Goal: Task Accomplishment & Management: Manage account settings

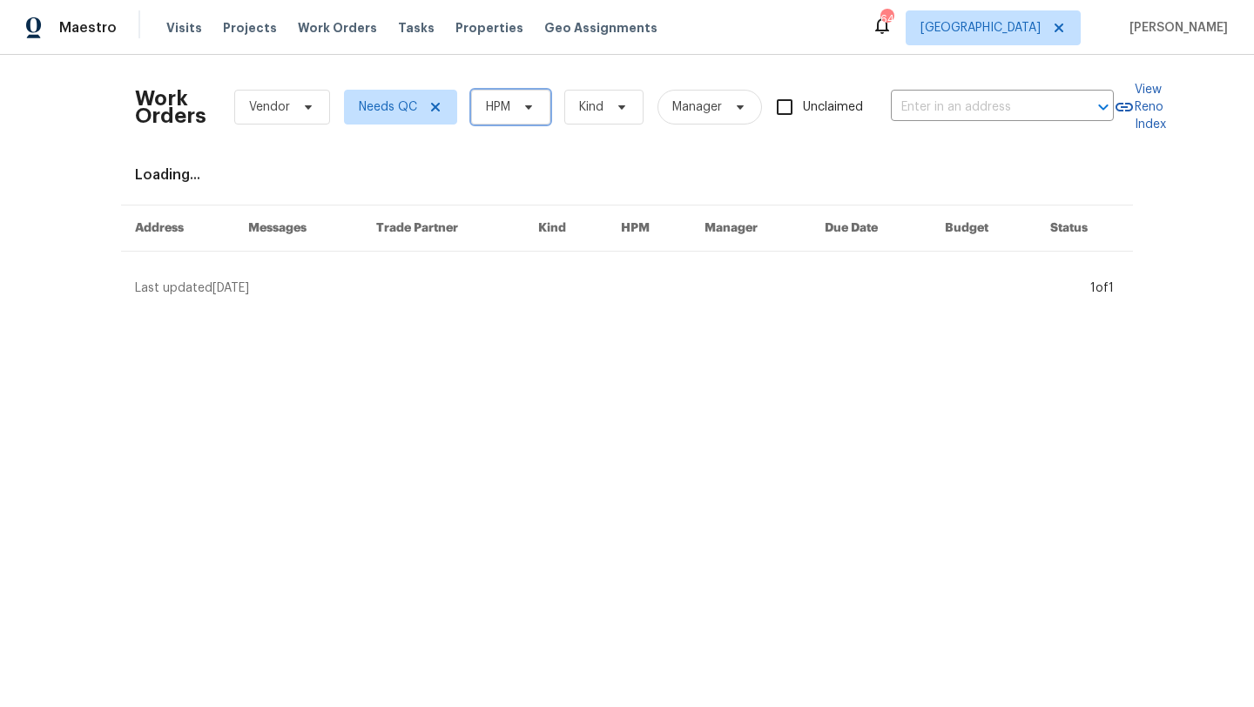
click at [517, 108] on span at bounding box center [525, 107] width 19 height 14
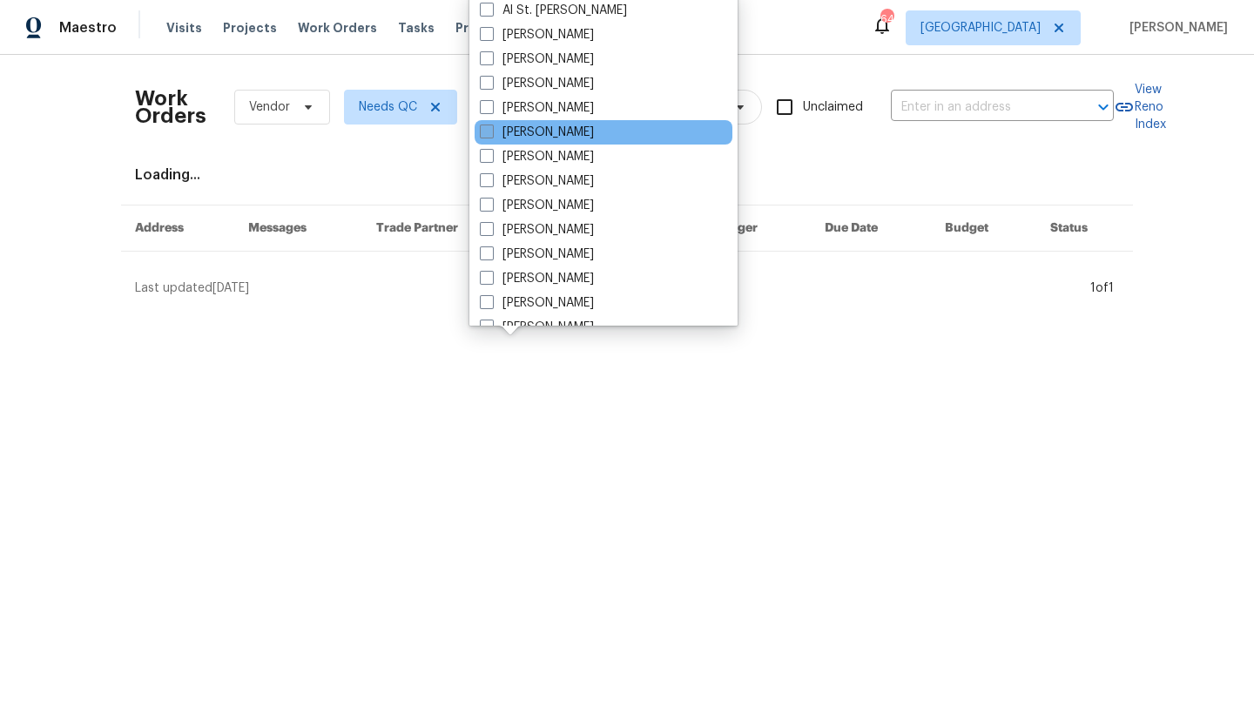
click at [529, 135] on label "[PERSON_NAME]" at bounding box center [537, 132] width 114 height 17
click at [491, 135] on input "[PERSON_NAME]" at bounding box center [485, 129] width 11 height 11
checkbox input "true"
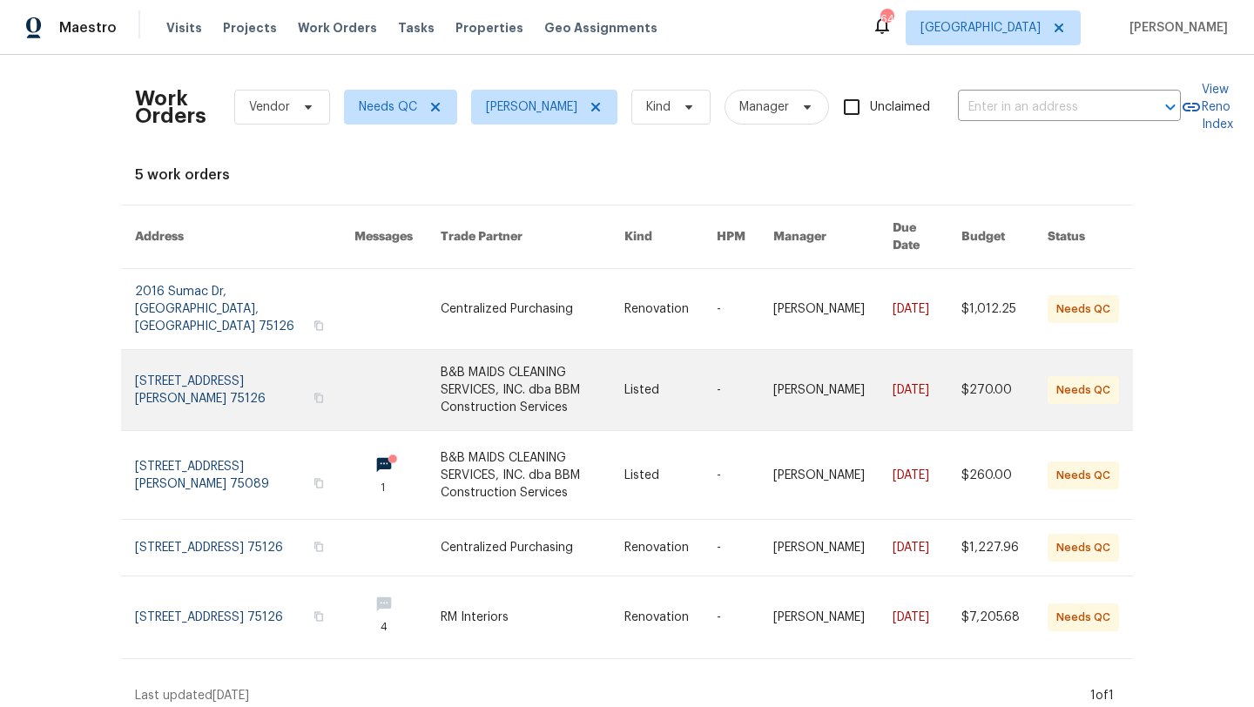
click at [499, 350] on link at bounding box center [533, 390] width 184 height 80
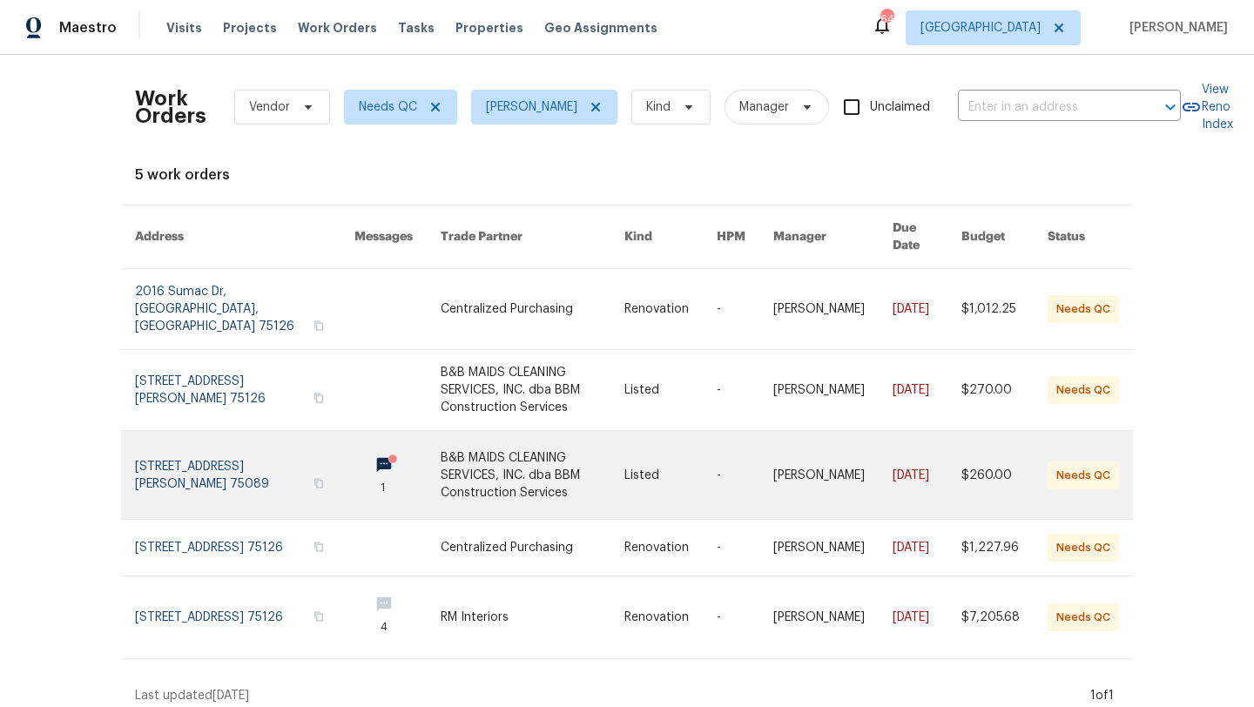
click at [458, 431] on link at bounding box center [533, 475] width 184 height 88
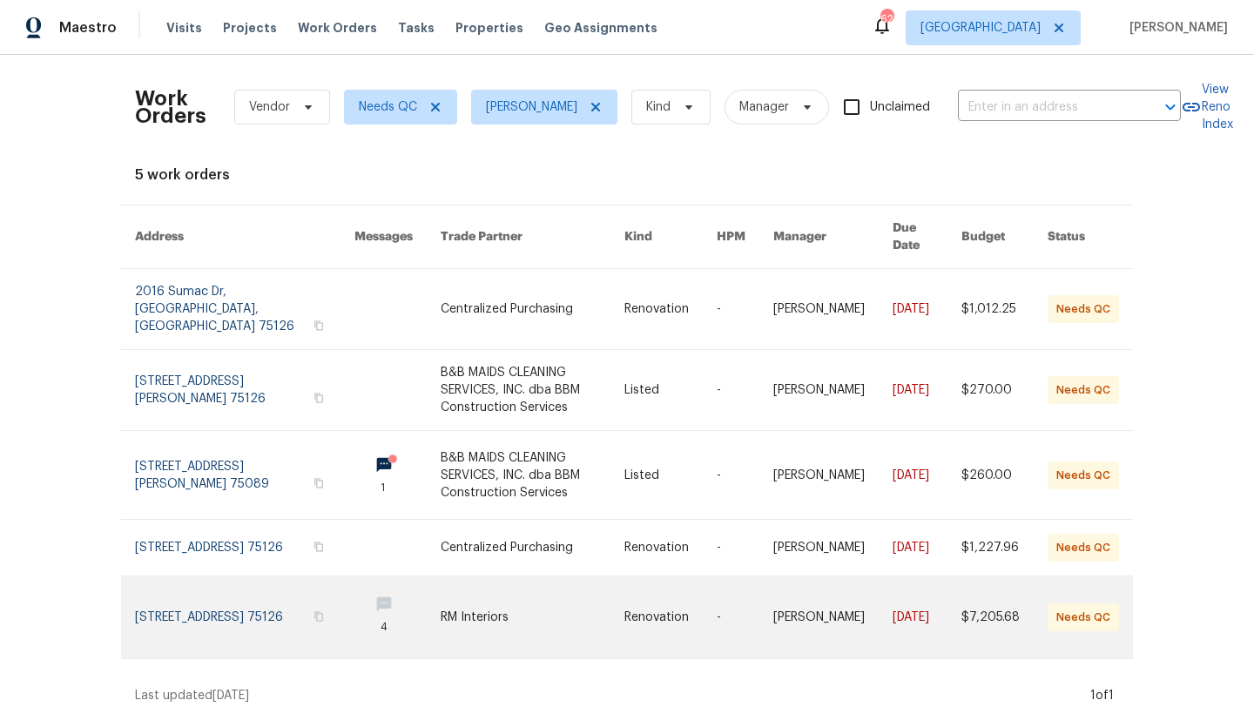
click at [462, 577] on link at bounding box center [533, 618] width 184 height 82
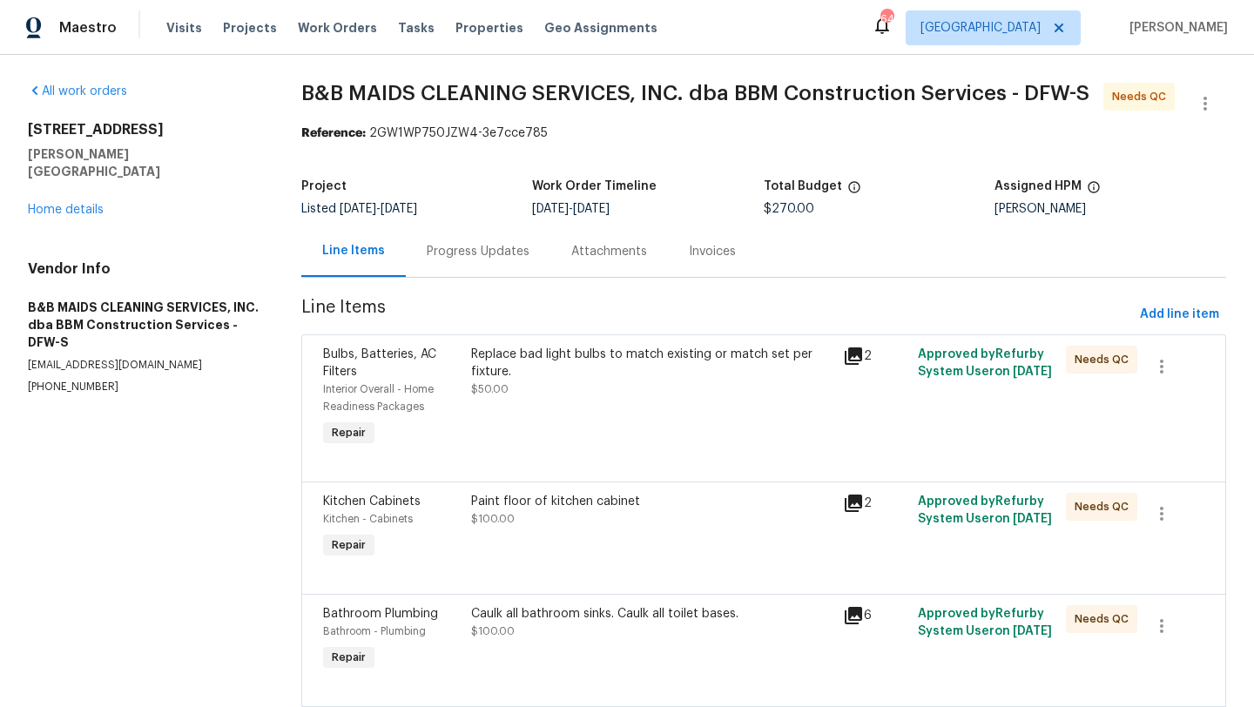
click at [587, 384] on div "Replace bad light bulbs to match existing or match set per fixture. $50.00" at bounding box center [651, 372] width 361 height 52
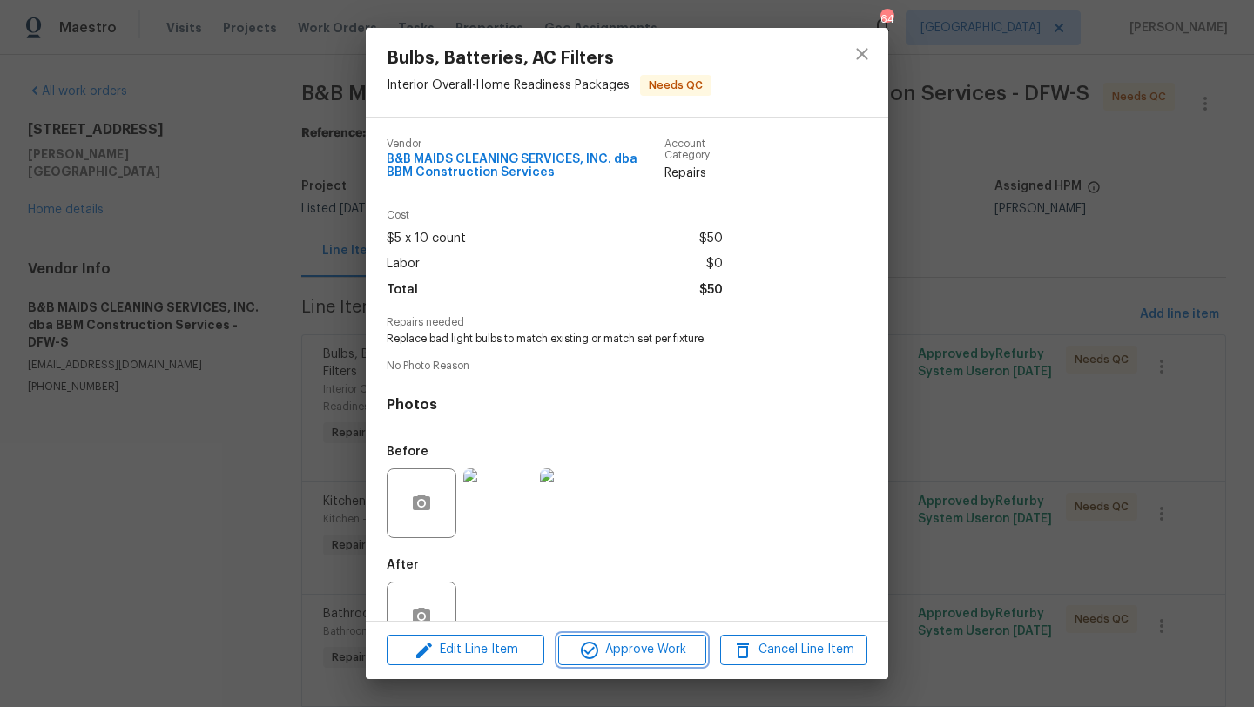
click at [671, 663] on button "Approve Work" at bounding box center [631, 650] width 147 height 30
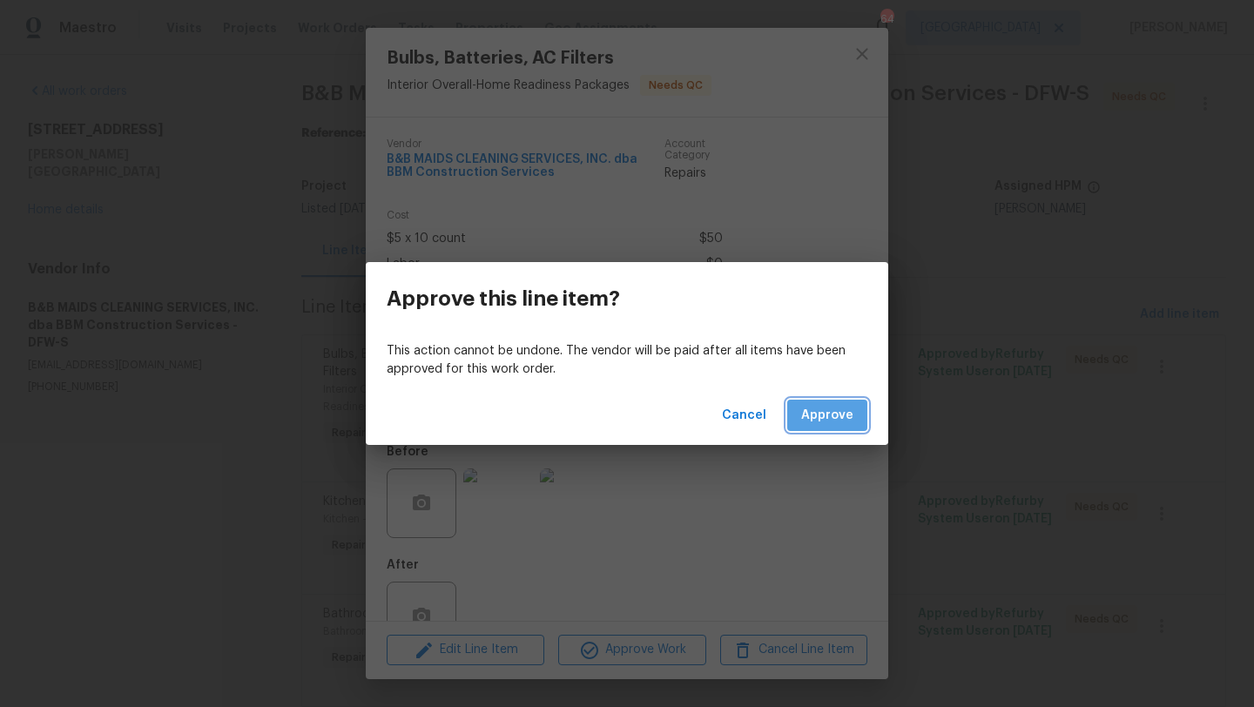
click at [823, 408] on span "Approve" at bounding box center [827, 416] width 52 height 22
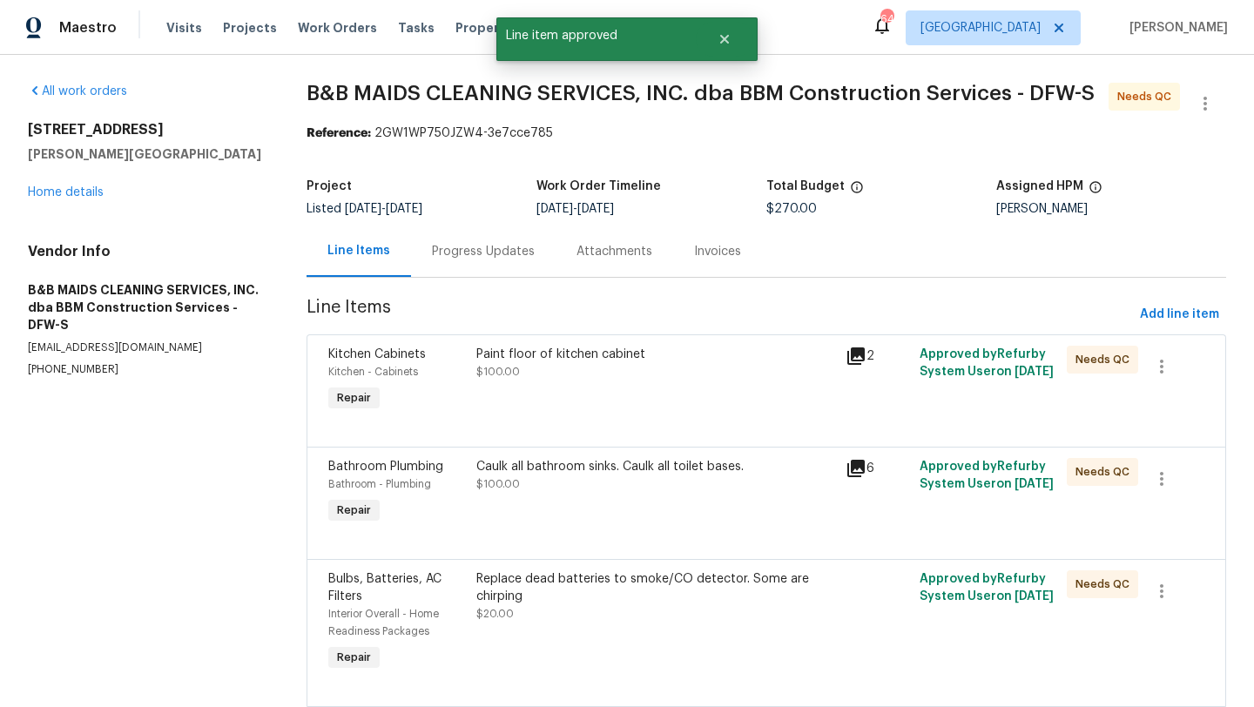
click at [705, 390] on div "Paint floor of kitchen cabinet $100.00" at bounding box center [655, 381] width 369 height 80
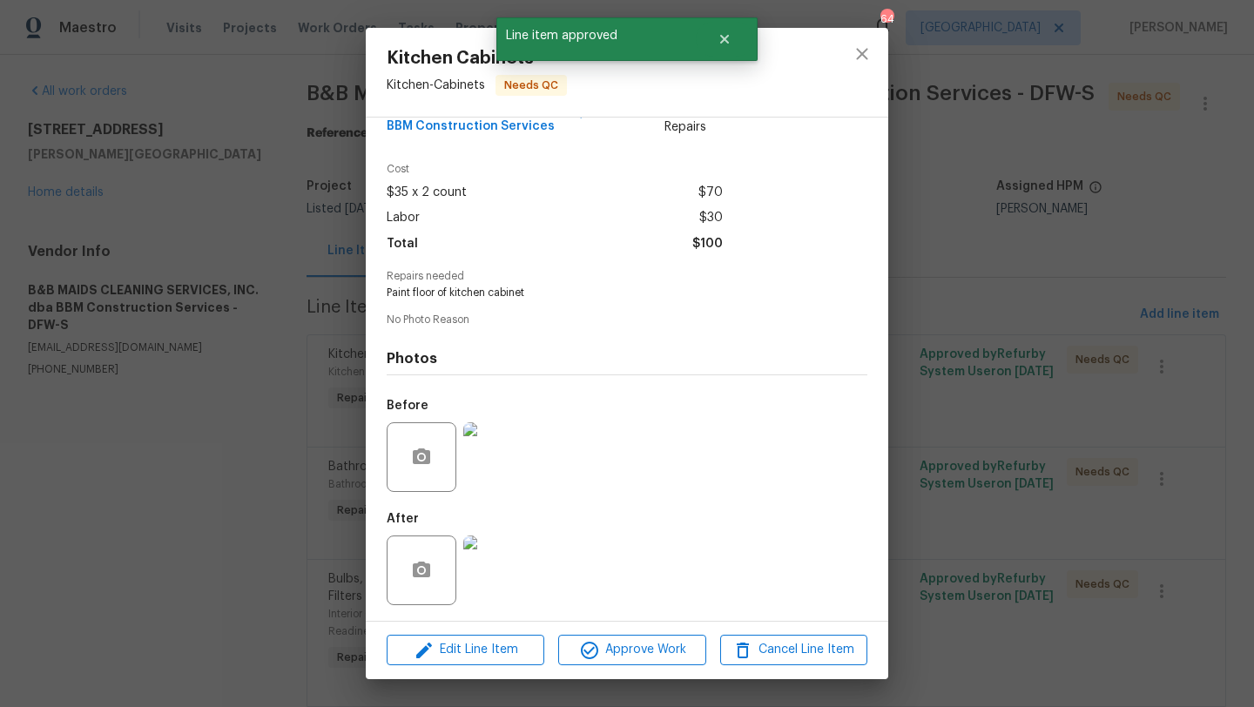
scroll to position [48, 0]
click at [676, 643] on span "Approve Work" at bounding box center [631, 650] width 137 height 22
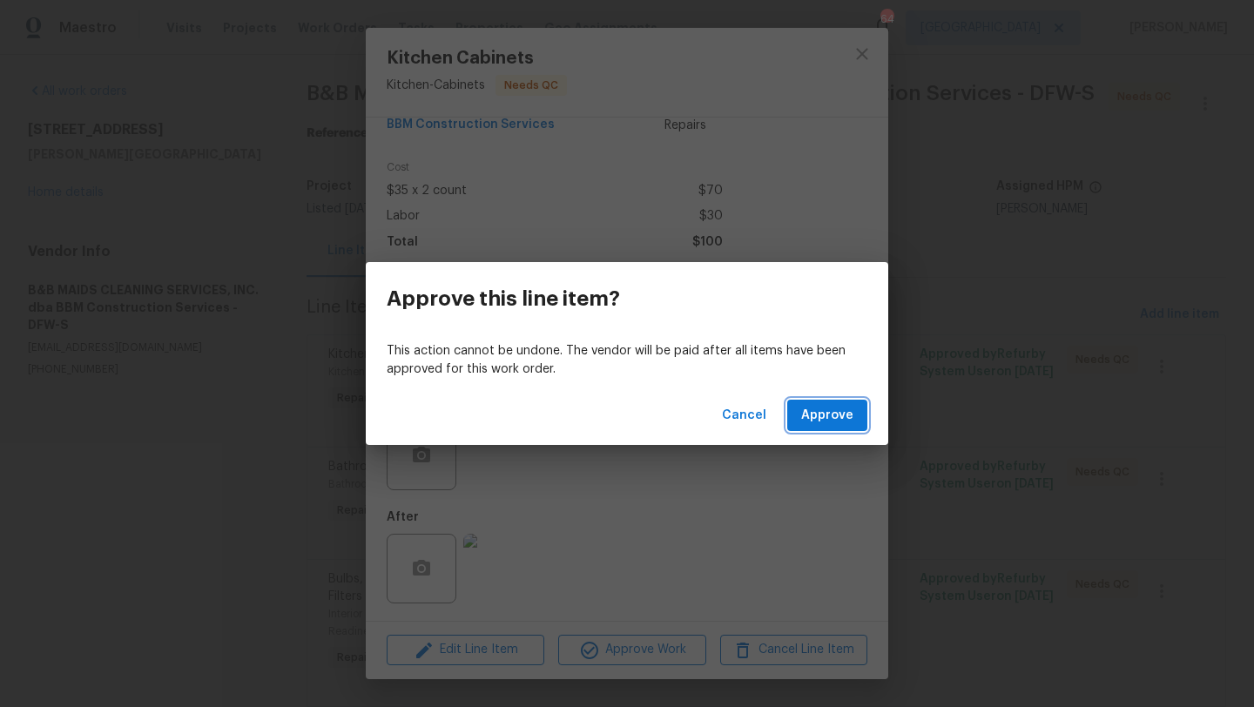
click at [814, 420] on span "Approve" at bounding box center [827, 416] width 52 height 22
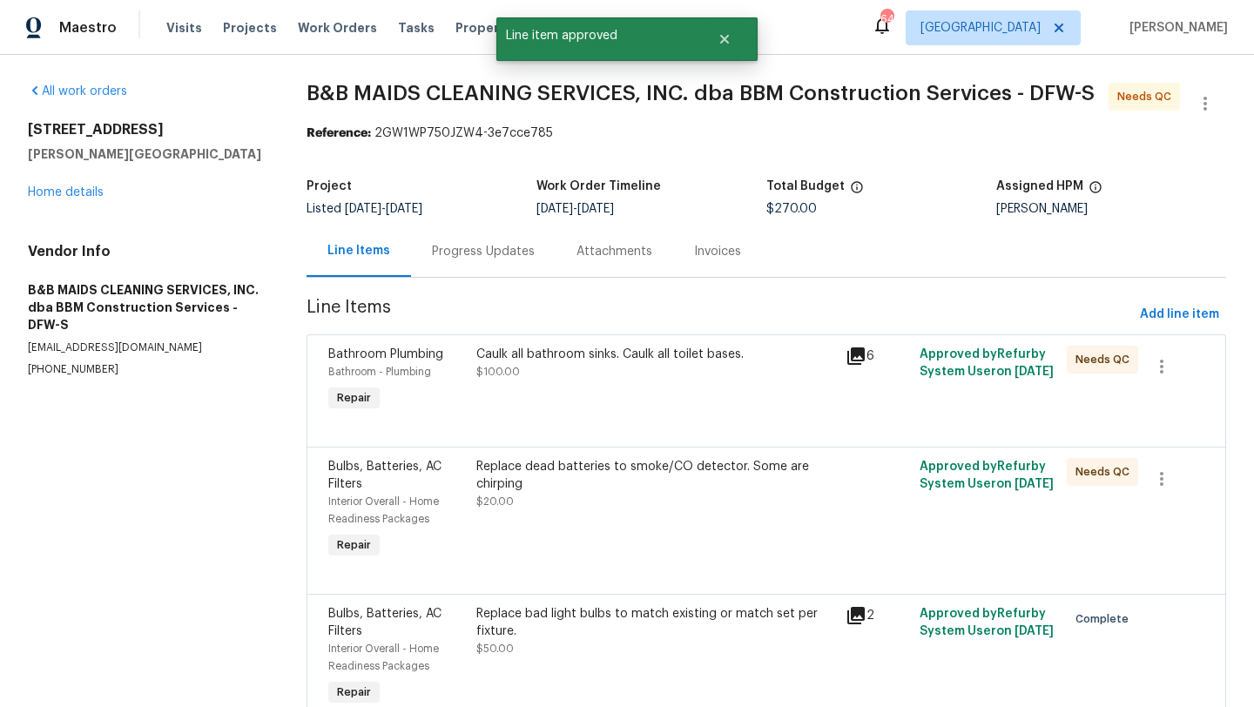
click at [704, 480] on div "Replace dead batteries to smoke/CO detector. Some are chirping" at bounding box center [655, 475] width 359 height 35
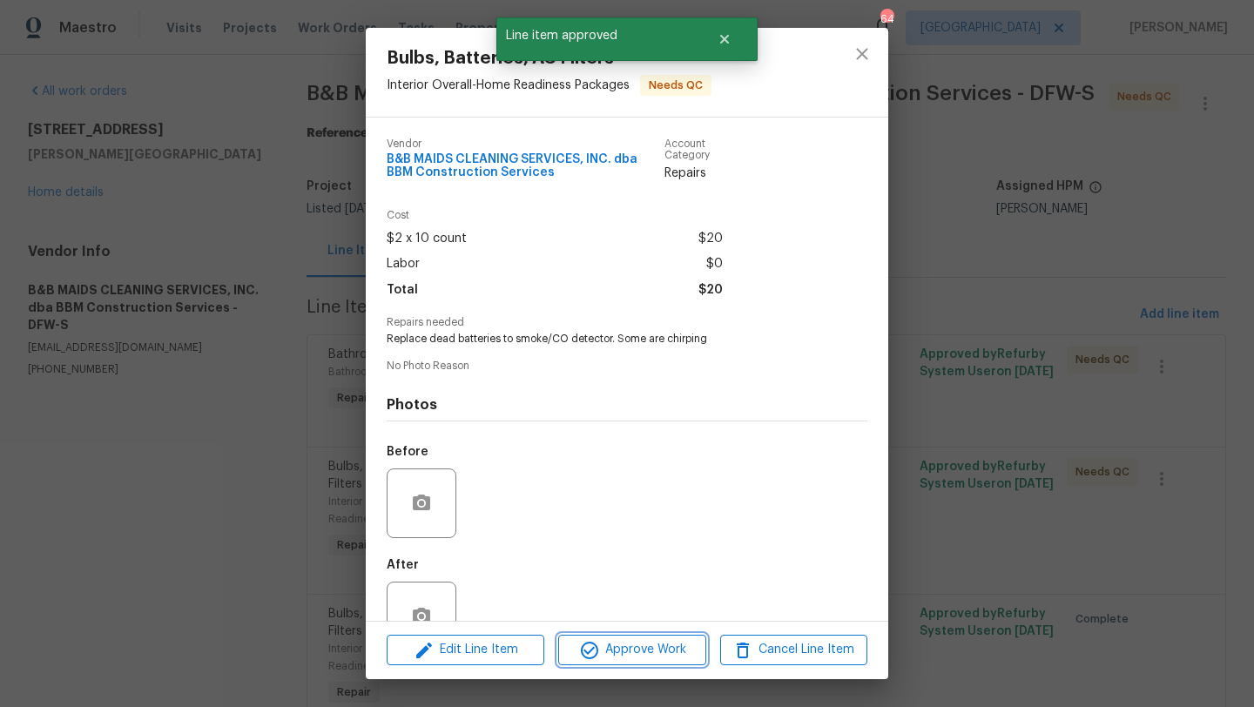
click at [659, 648] on span "Approve Work" at bounding box center [631, 650] width 137 height 22
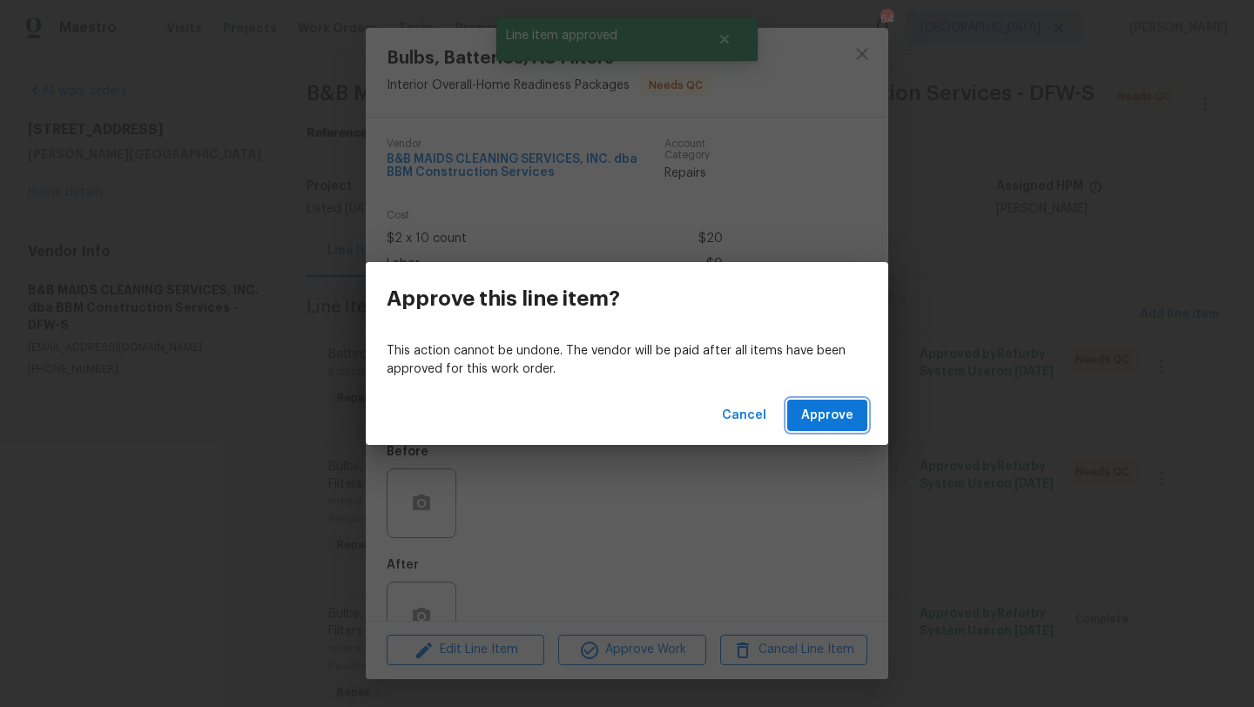
click at [811, 420] on span "Approve" at bounding box center [827, 416] width 52 height 22
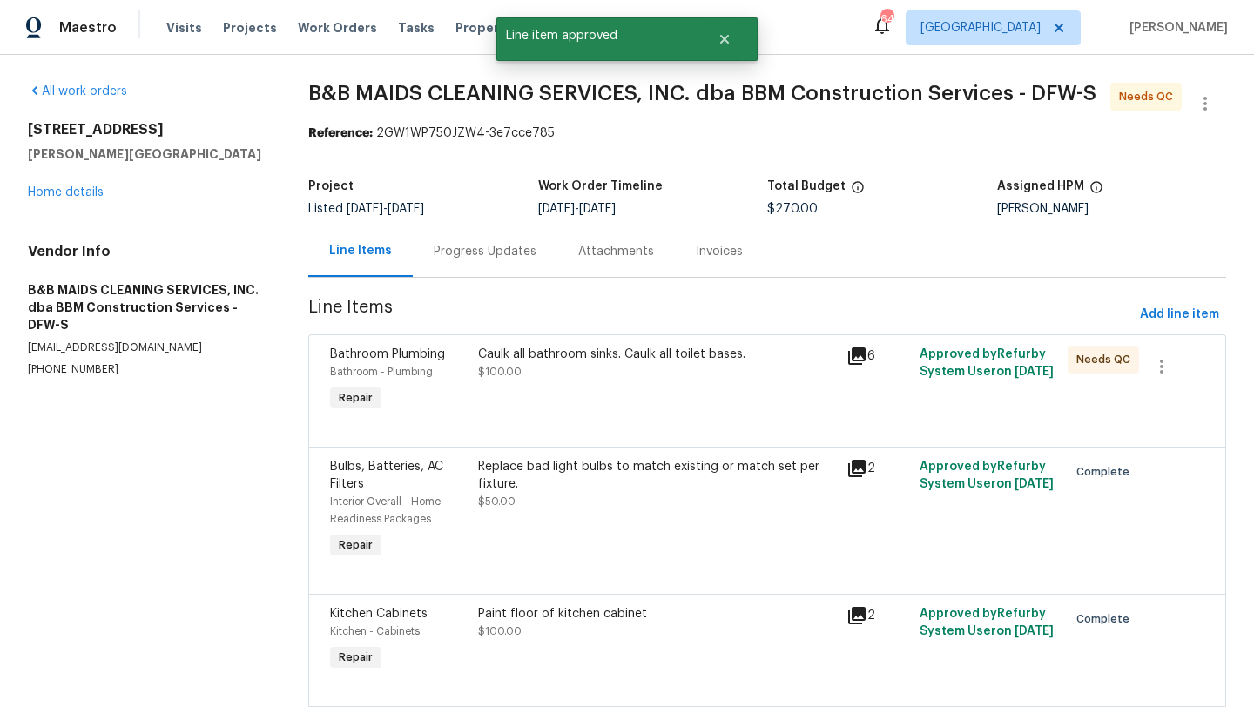
click at [673, 381] on div "Caulk all bathroom sinks. Caulk all toilet bases. $100.00" at bounding box center [657, 381] width 368 height 80
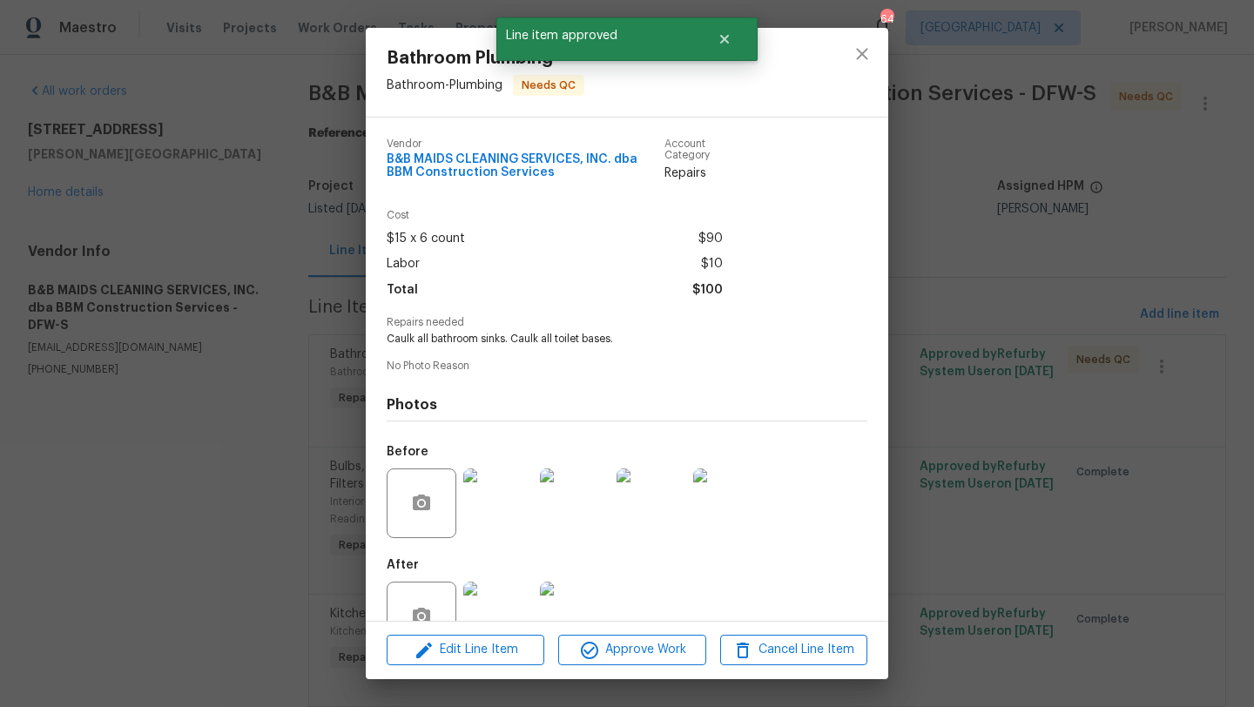
click at [530, 581] on div at bounding box center [498, 616] width 77 height 91
click at [522, 589] on img at bounding box center [498, 617] width 70 height 70
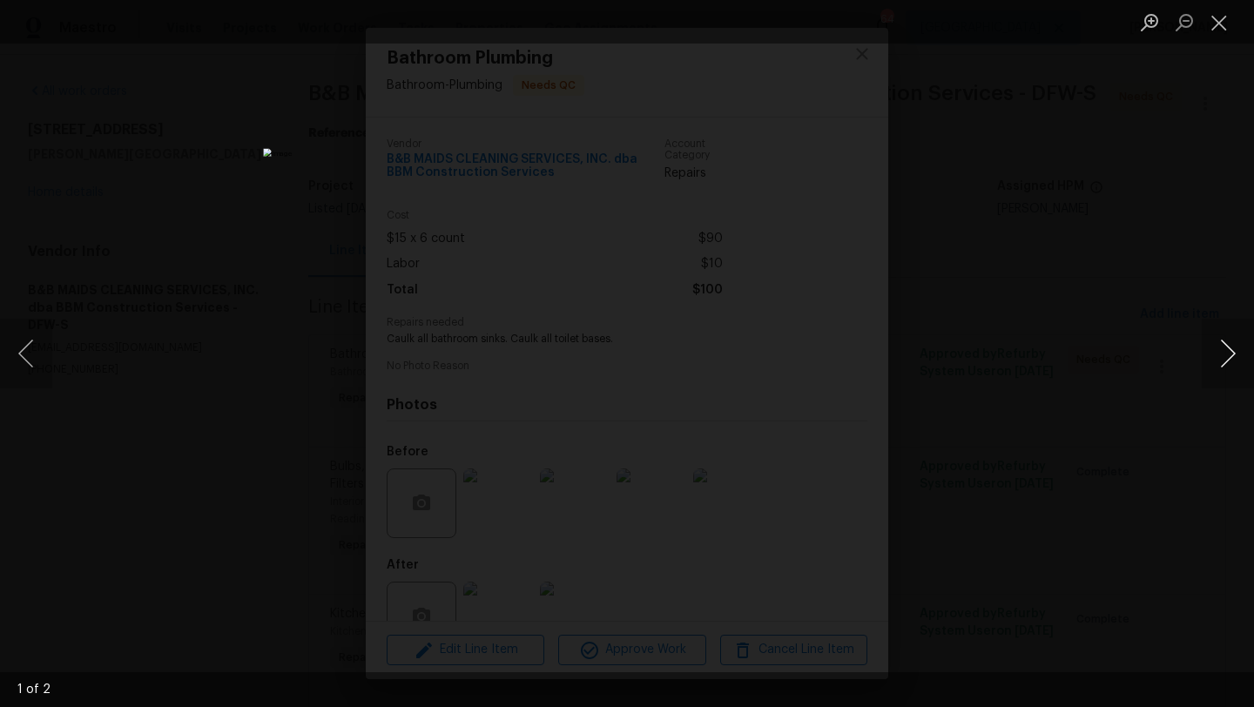
click at [1234, 342] on button "Next image" at bounding box center [1228, 354] width 52 height 70
click at [1218, 29] on button "Close lightbox" at bounding box center [1219, 22] width 35 height 30
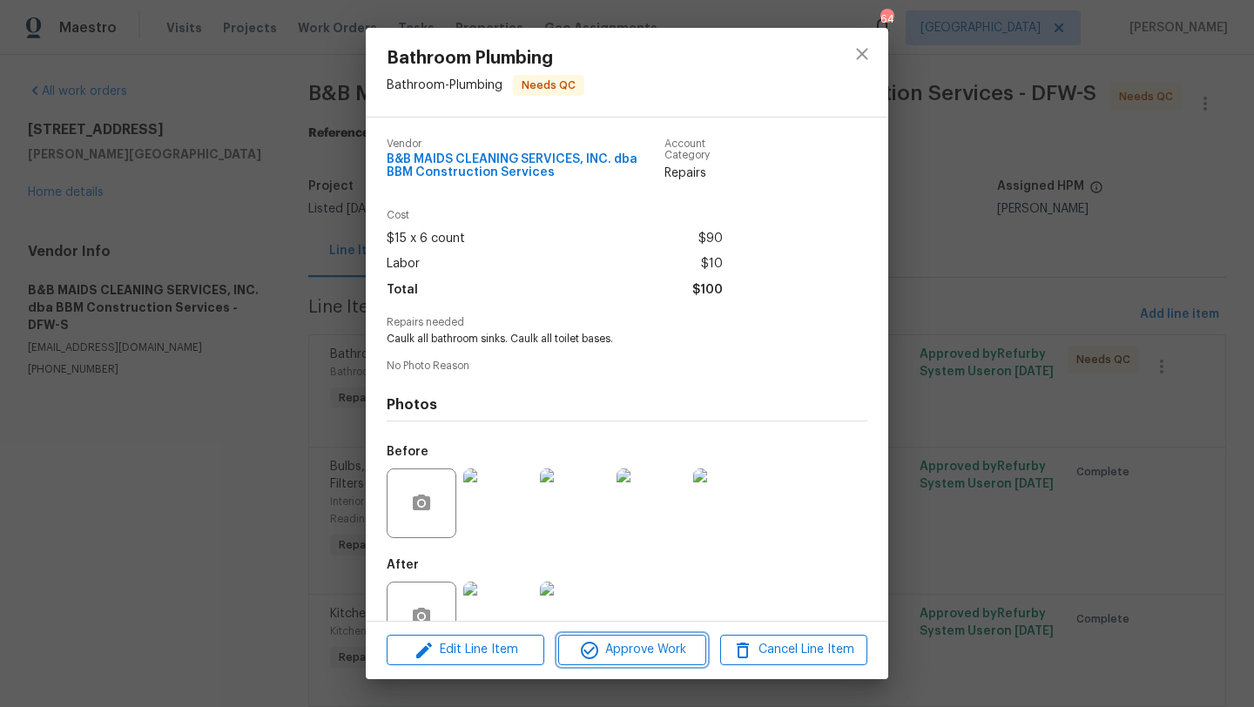
click at [671, 651] on span "Approve Work" at bounding box center [631, 650] width 137 height 22
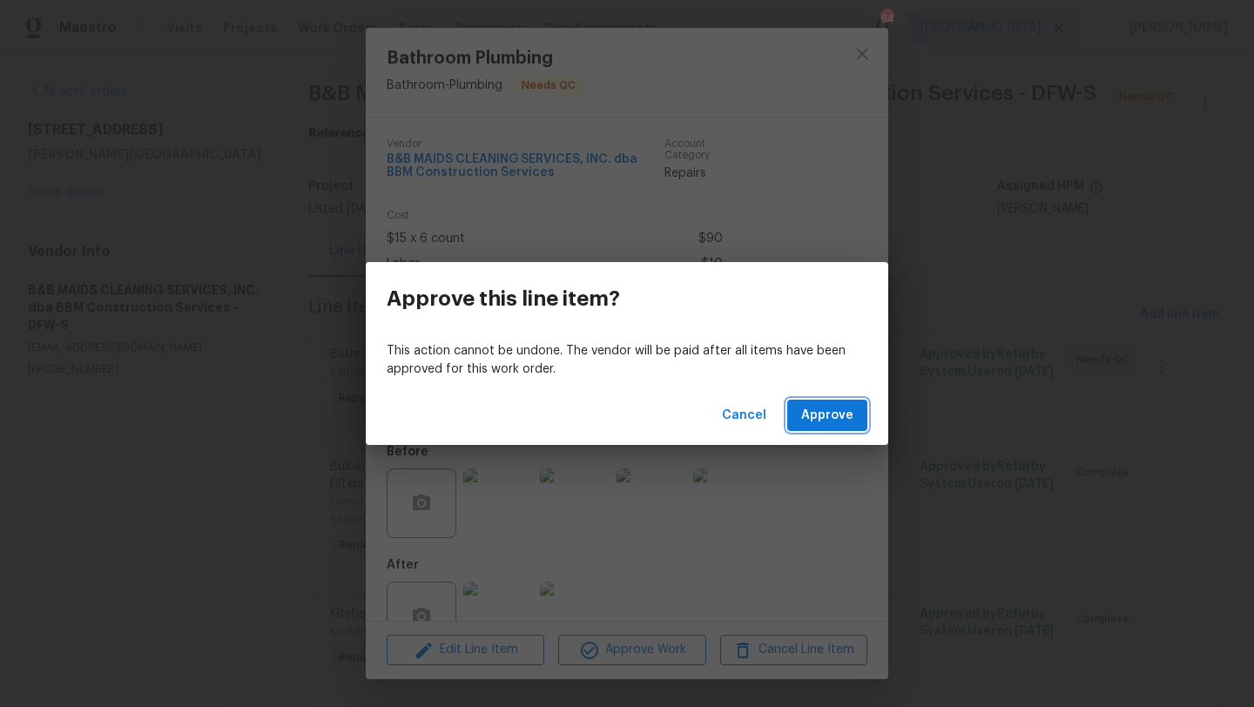
click at [829, 413] on span "Approve" at bounding box center [827, 416] width 52 height 22
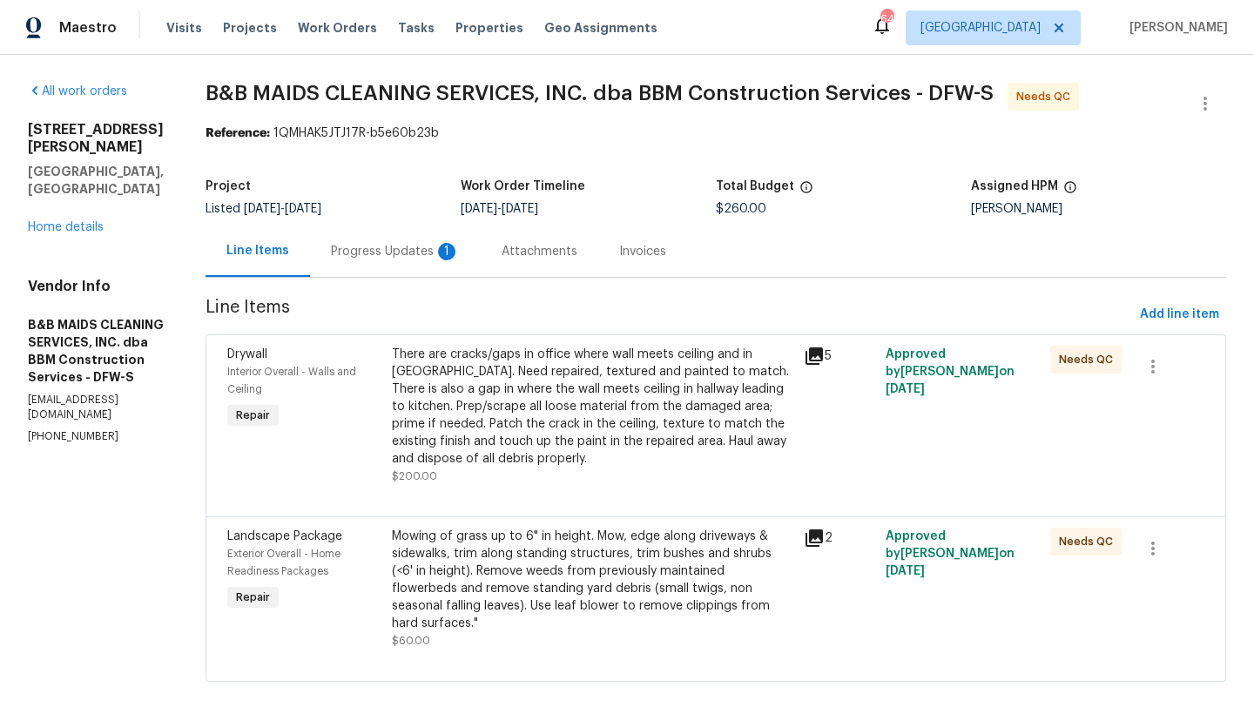
click at [414, 252] on div "Progress Updates 1" at bounding box center [395, 251] width 129 height 17
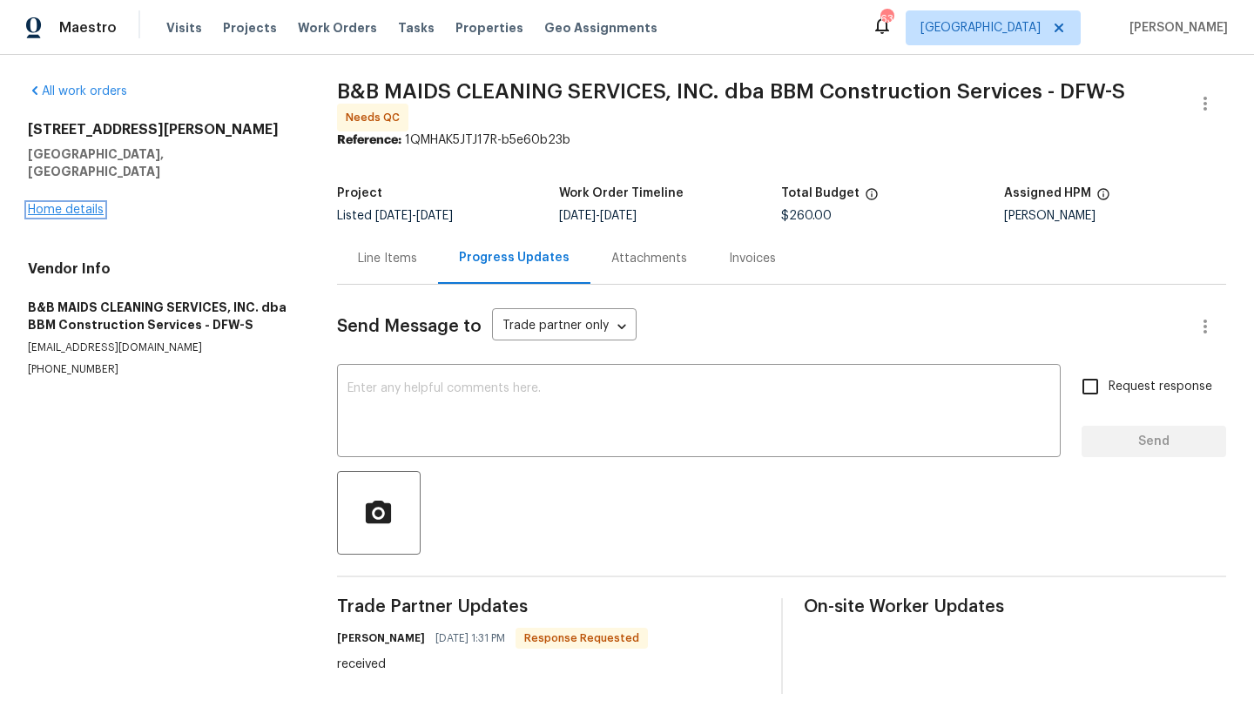
click at [51, 204] on link "Home details" at bounding box center [66, 210] width 76 height 12
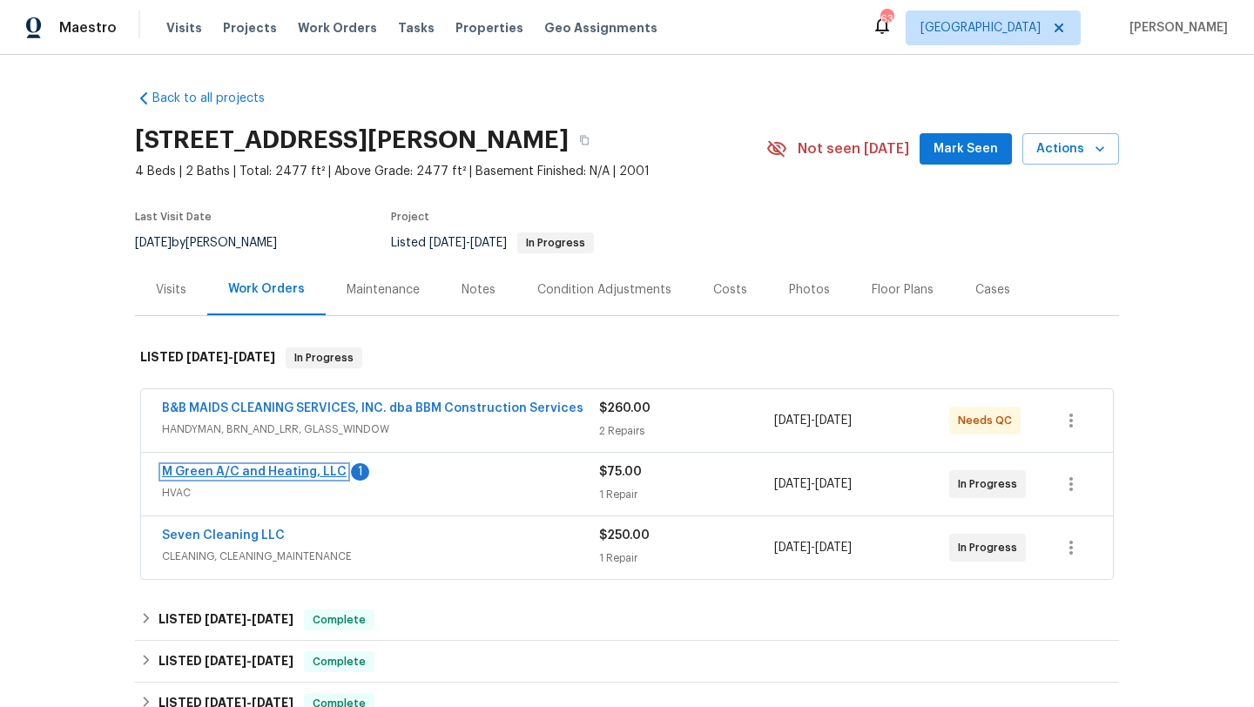
click at [316, 466] on link "M Green A/C and Heating, LLC" at bounding box center [254, 472] width 185 height 12
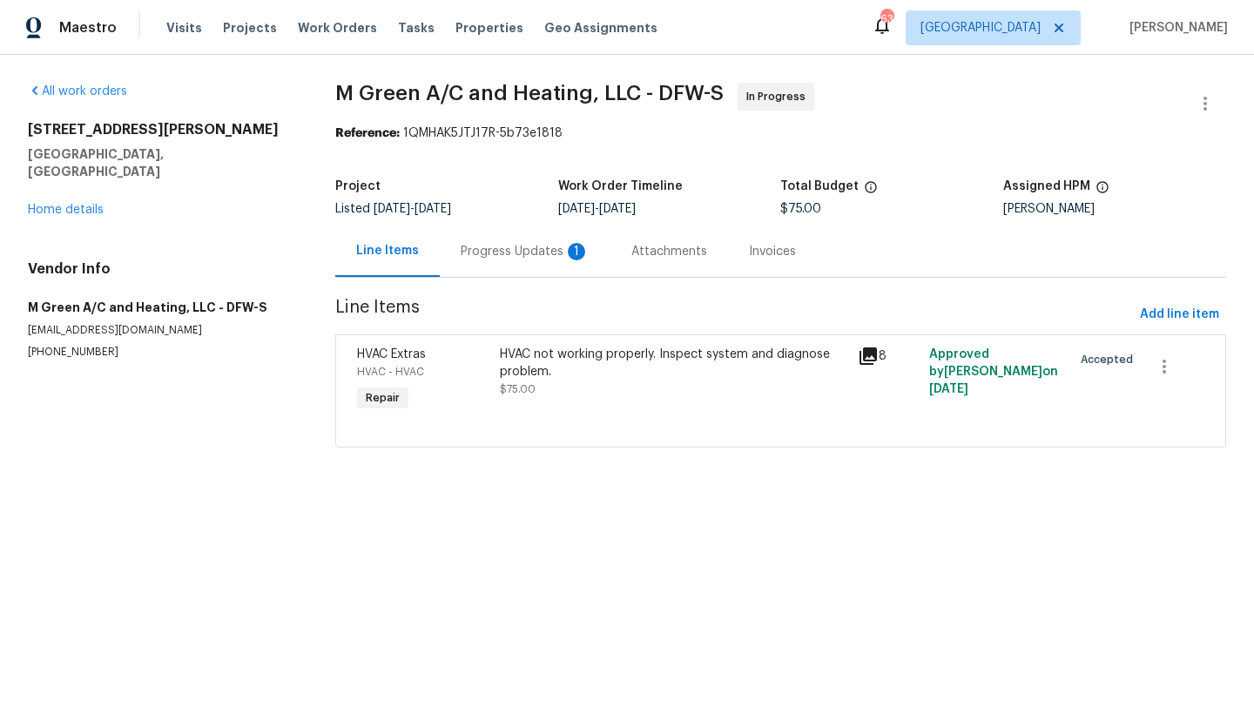
click at [548, 379] on div "HVAC not working properly. Inspect system and diagnose problem." at bounding box center [673, 363] width 347 height 35
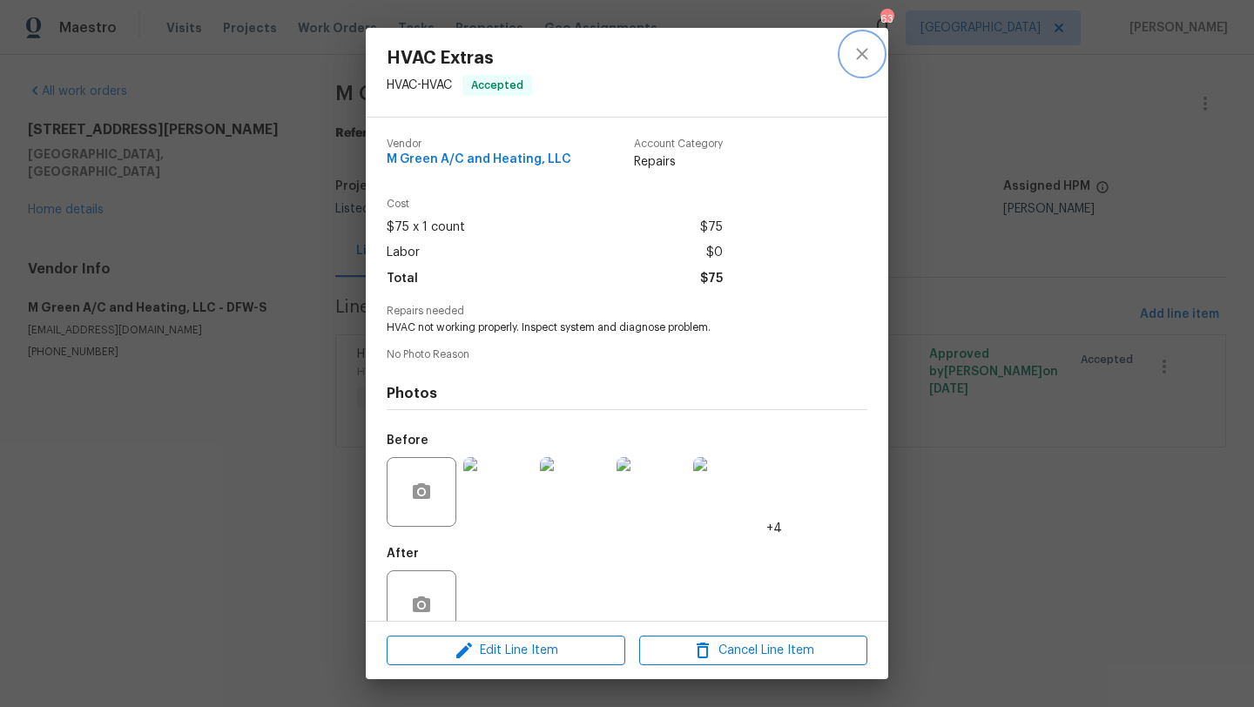
click at [865, 50] on icon "close" at bounding box center [861, 53] width 11 height 11
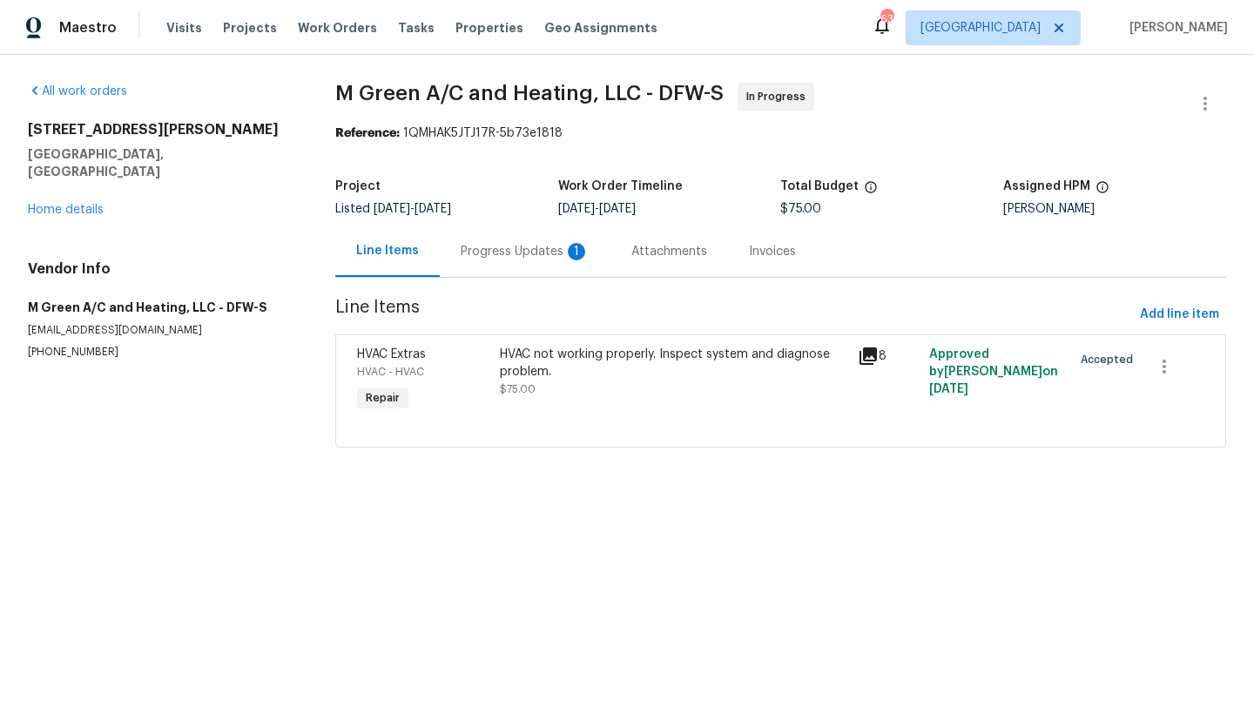
click at [528, 248] on div "Progress Updates 1" at bounding box center [525, 251] width 129 height 17
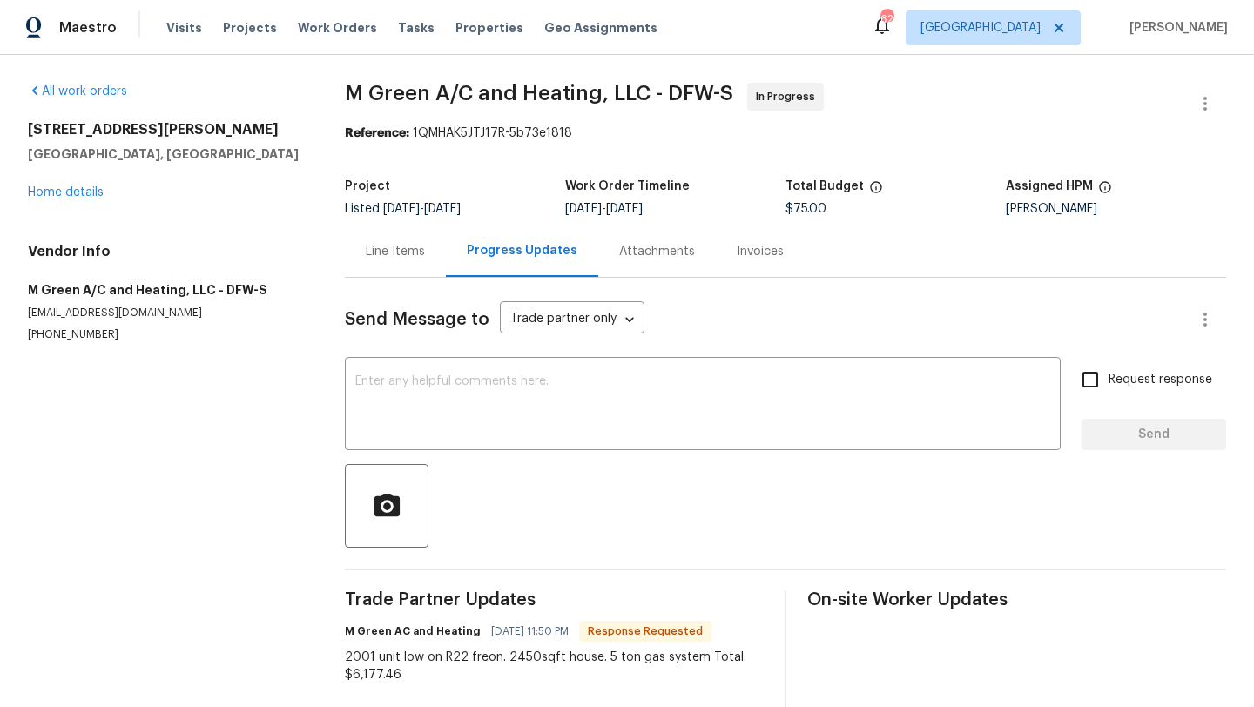
click at [425, 675] on div "2001 unit low on R22 freon. 2450sqft house. 5 ton gas system Total: $6,177.46" at bounding box center [554, 666] width 419 height 35
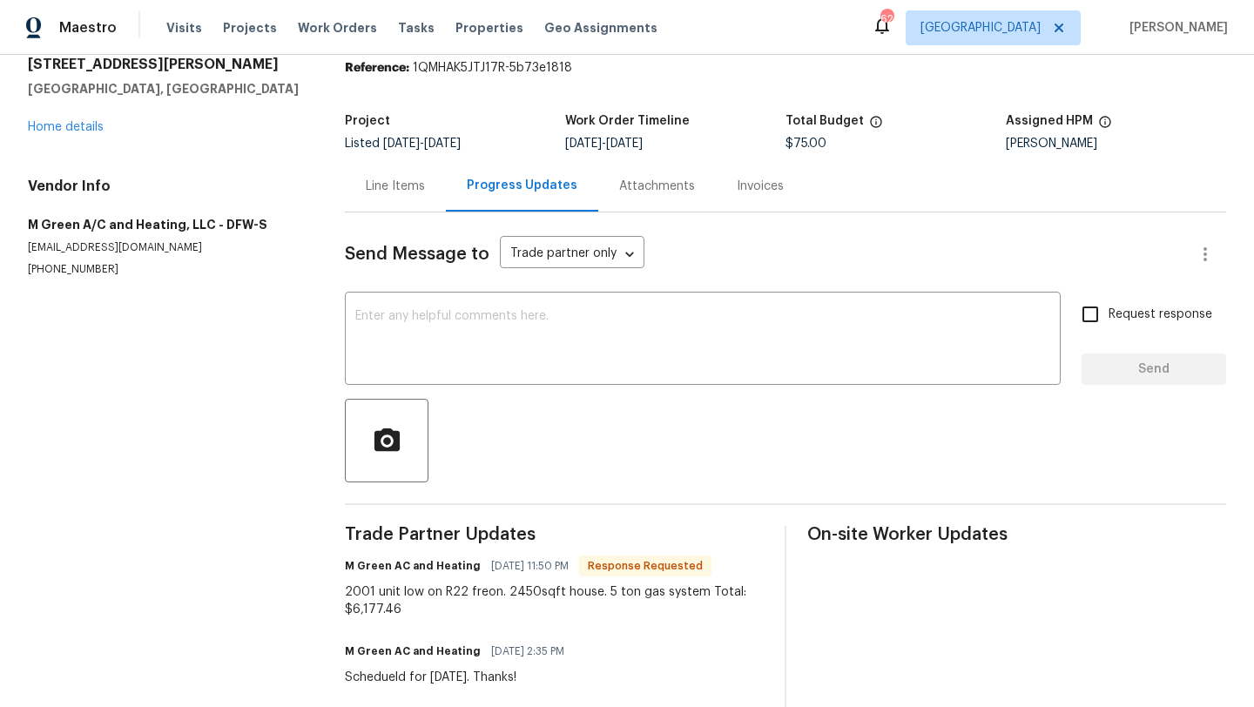
scroll to position [93, 0]
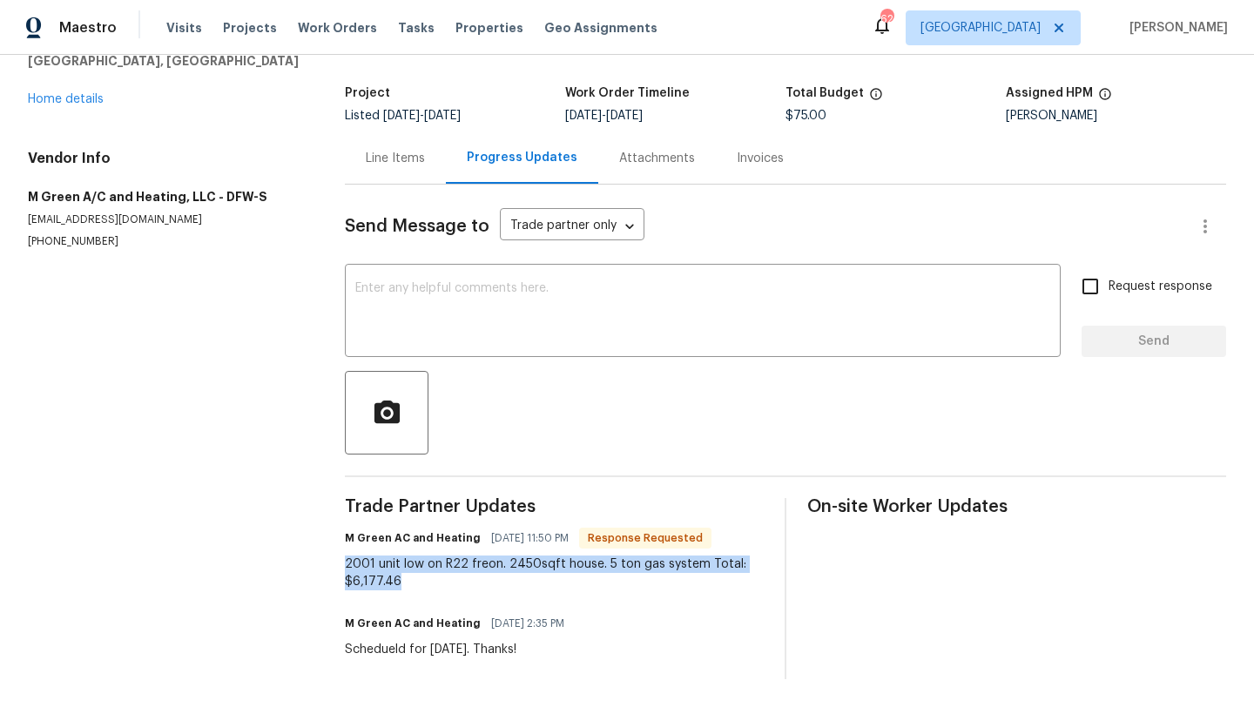
drag, startPoint x: 412, startPoint y: 585, endPoint x: 337, endPoint y: 563, distance: 78.2
click at [338, 561] on div "All work orders 7701 Fern Hill Ln Rowlett, TX 75089 Home details Vendor Info M …" at bounding box center [627, 335] width 1254 height 746
copy div "2001 unit low on R22 freon. 2450sqft house. 5 ton gas system Total: $6,177.46"
click at [91, 96] on link "Home details" at bounding box center [66, 99] width 76 height 12
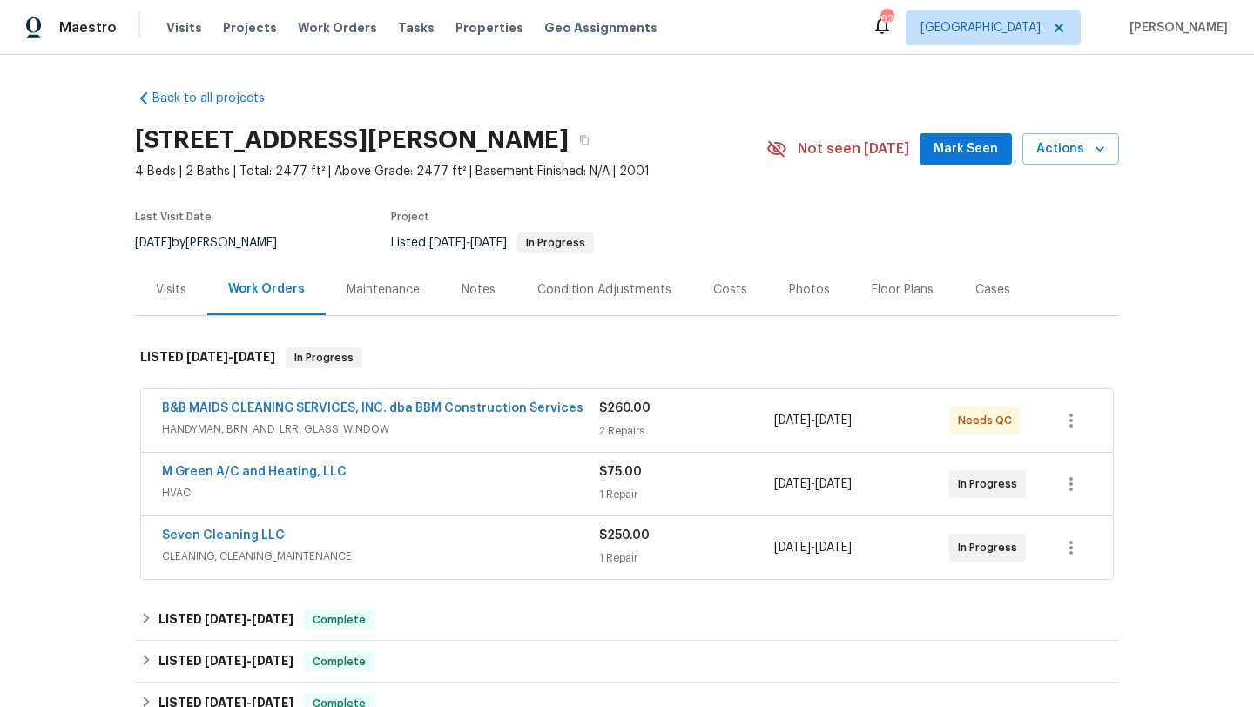
click at [343, 478] on div "M Green A/C and Heating, LLC" at bounding box center [380, 473] width 437 height 21
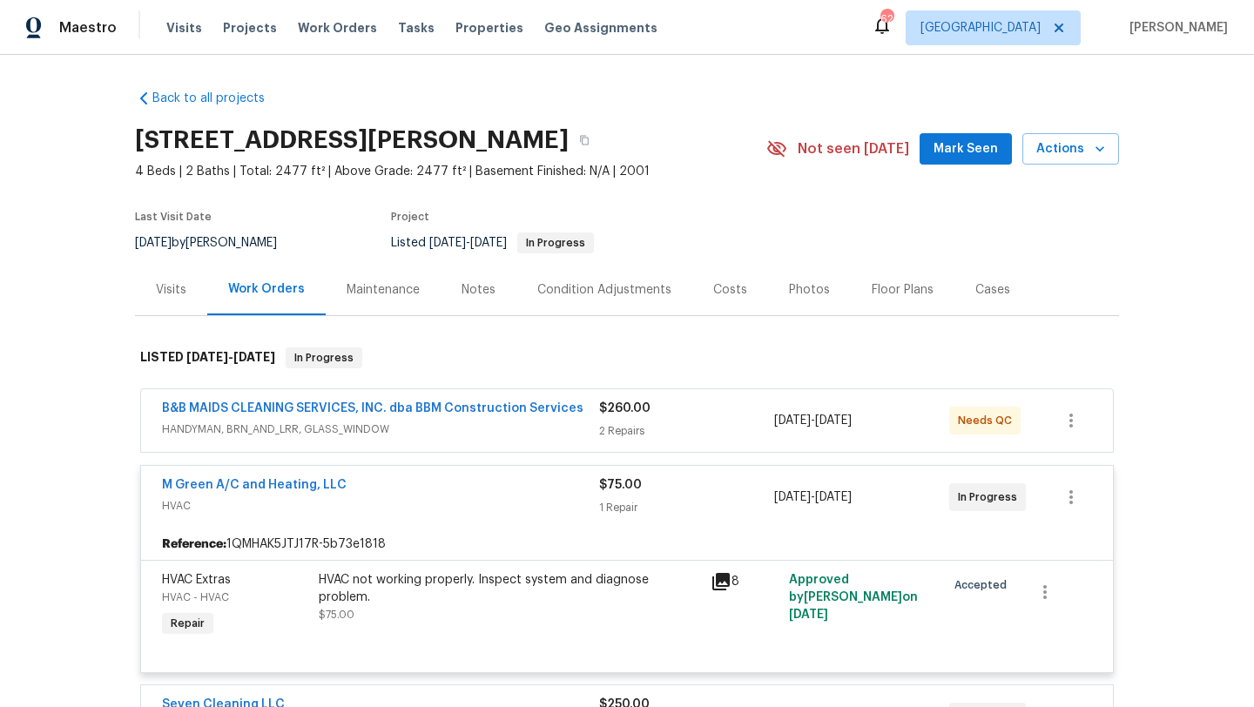
click at [384, 592] on div "HVAC not working properly. Inspect system and diagnose problem." at bounding box center [509, 588] width 381 height 35
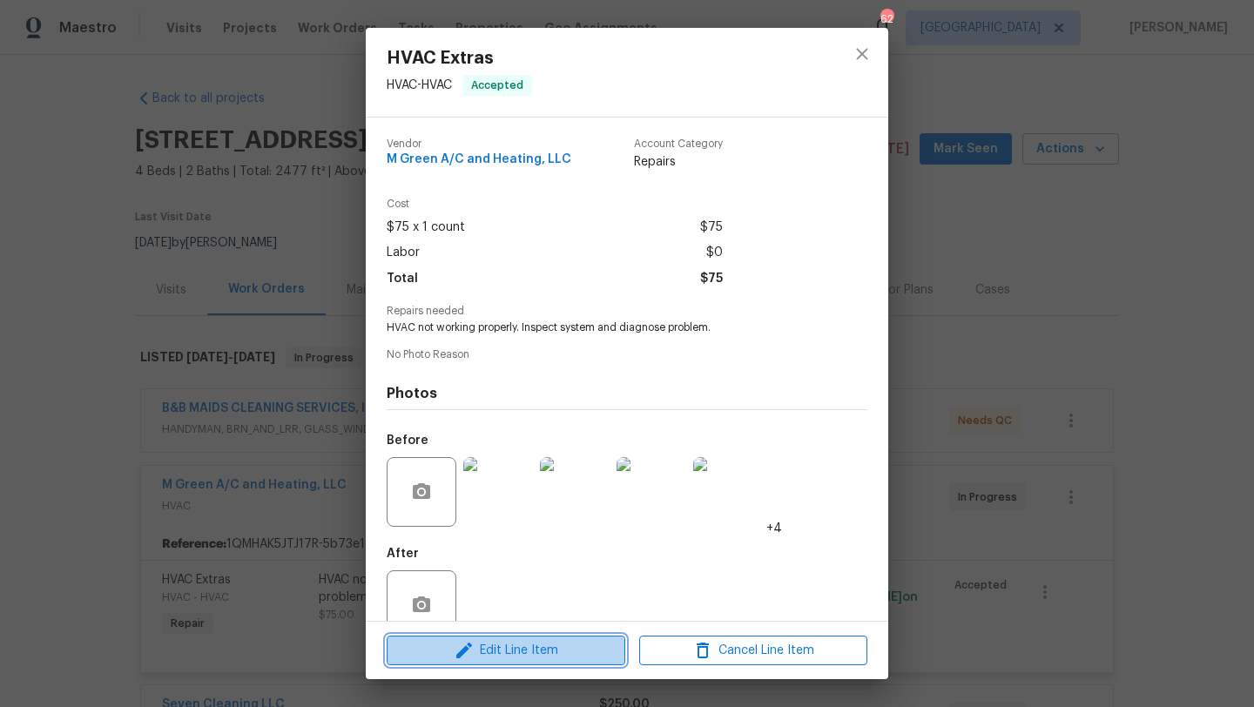
click at [497, 637] on button "Edit Line Item" at bounding box center [506, 651] width 239 height 30
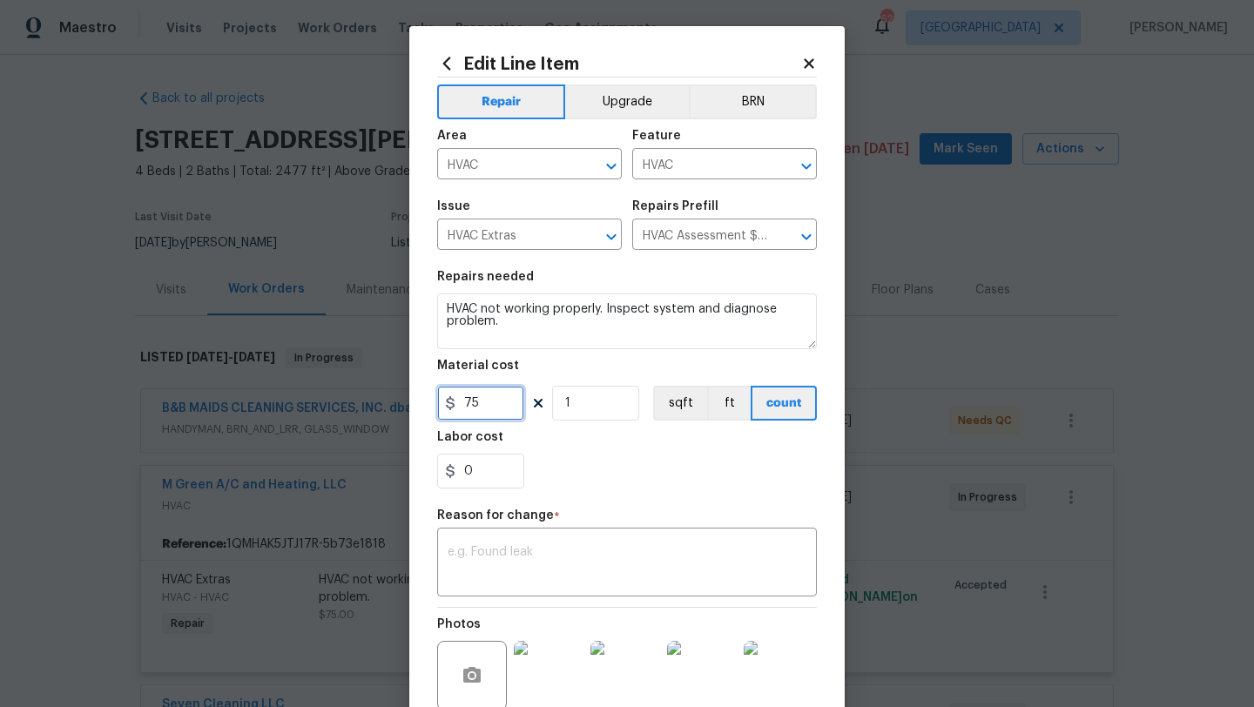
drag, startPoint x: 482, startPoint y: 397, endPoint x: 392, endPoint y: 397, distance: 90.6
click at [392, 397] on div "Edit Line Item Repair Upgrade BRN Area HVAC ​ Feature HVAC ​ Issue HVAC Extras …" at bounding box center [627, 353] width 1254 height 707
type input "6177.46"
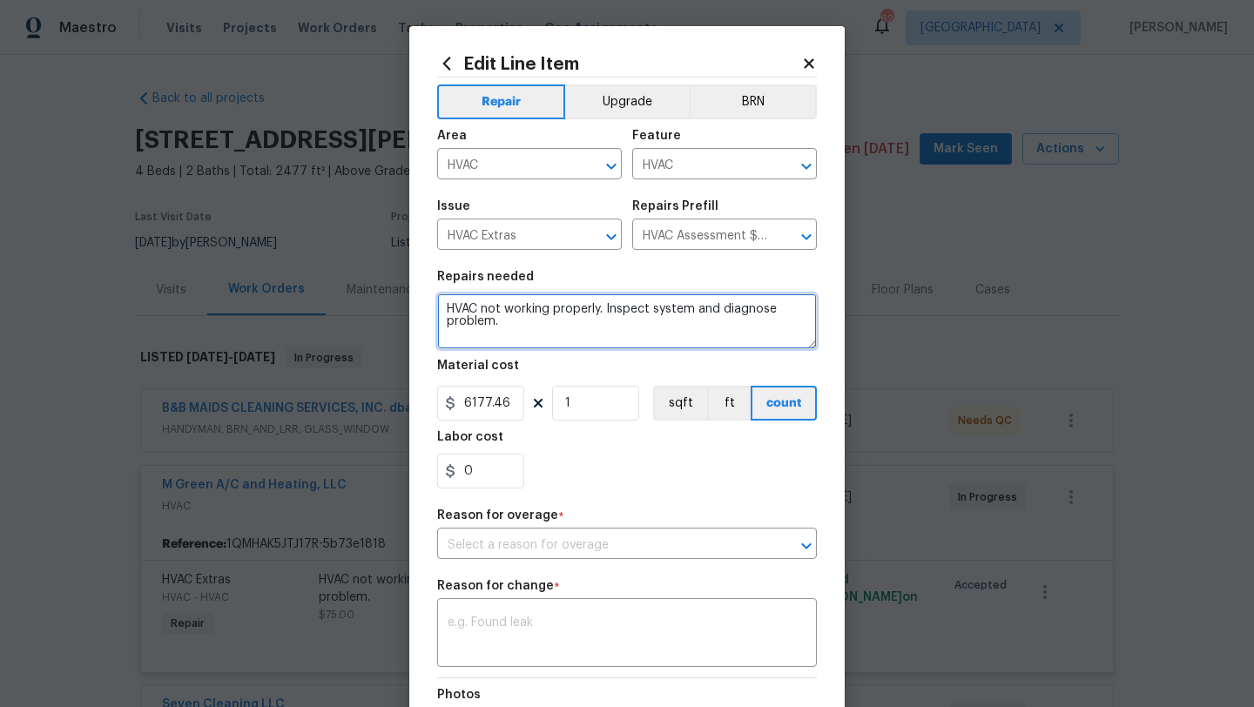
drag, startPoint x: 503, startPoint y: 327, endPoint x: 427, endPoint y: 311, distance: 77.6
click at [426, 311] on div "Edit Line Item Repair Upgrade BRN Area HVAC ​ Feature HVAC ​ Issue HVAC Extras …" at bounding box center [626, 473] width 435 height 894
paste textarea "2001 unit low on R22 freon. 2450sqft house. 5 ton gas system Total: $6,177.46"
type textarea "2001 unit low on R22 freon. 2450sqft house. 5 ton gas system Total: $6,177.46"
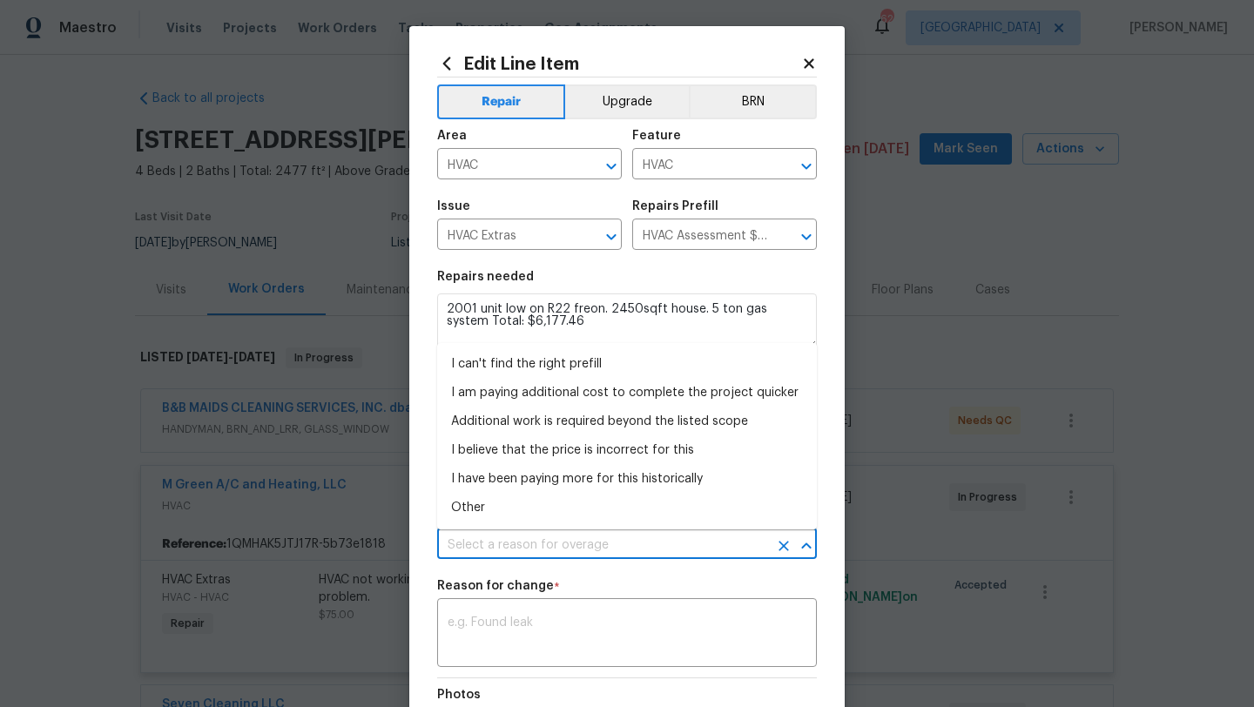
click at [597, 542] on input "text" at bounding box center [602, 545] width 331 height 27
click at [555, 415] on li "Additional work is required beyond the listed scope" at bounding box center [627, 422] width 380 height 29
type input "Additional work is required beyond the listed scope"
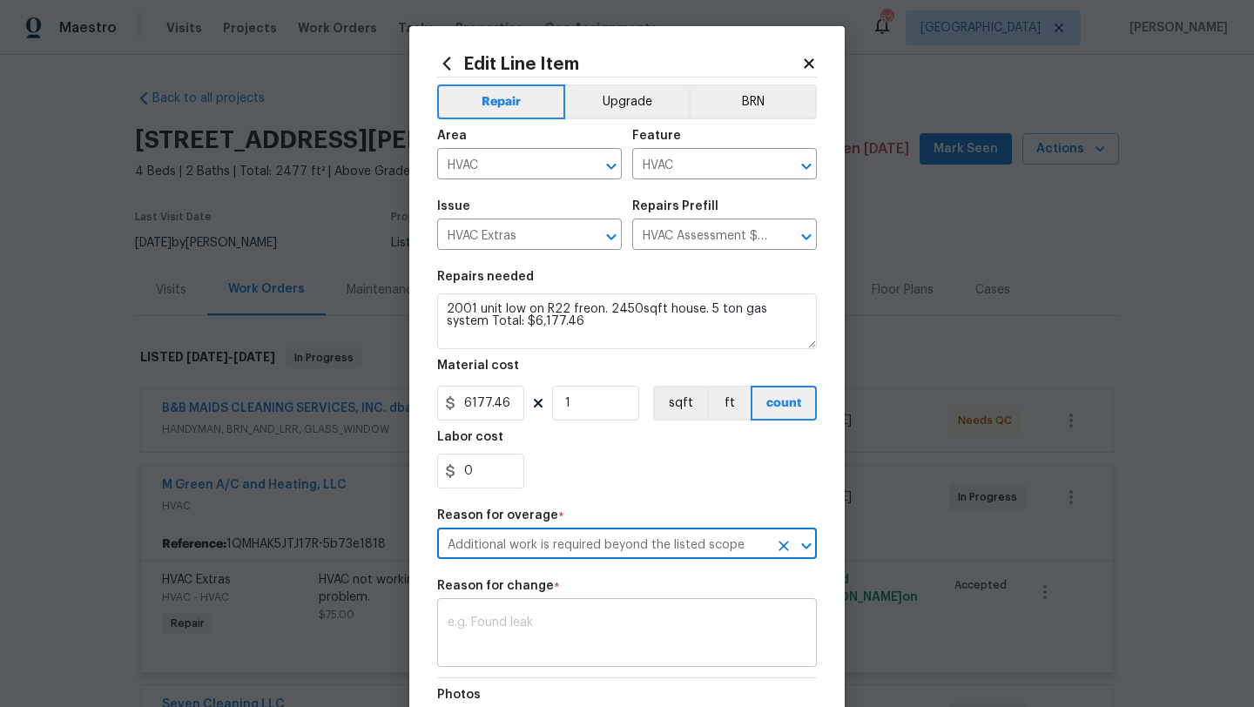
click at [559, 608] on div "x ​" at bounding box center [627, 635] width 380 height 64
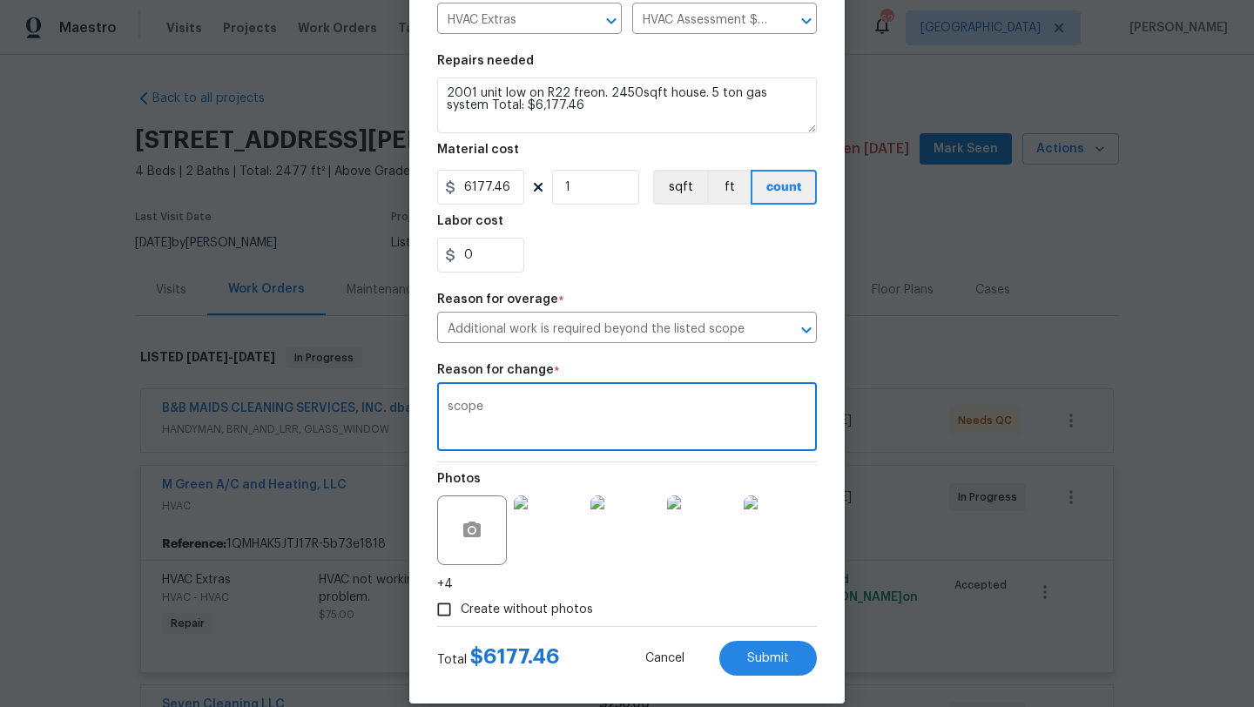
scroll to position [240, 0]
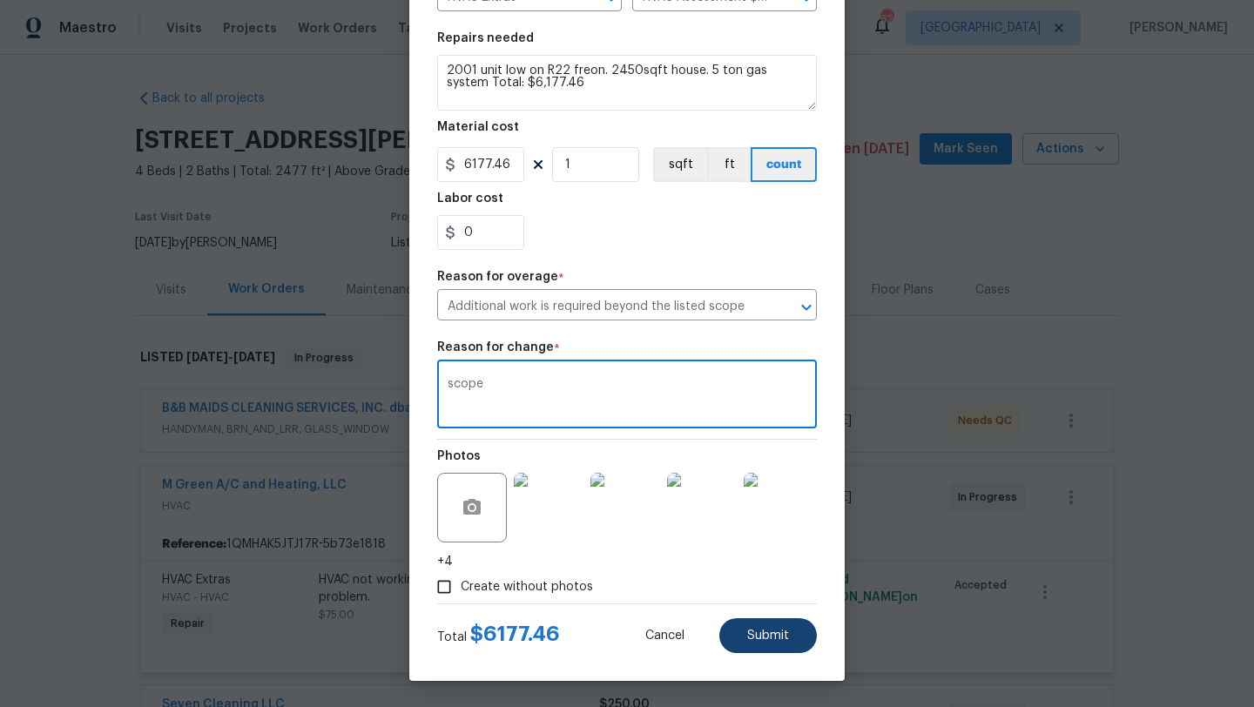
type textarea "scope"
click at [760, 625] on button "Submit" at bounding box center [768, 635] width 98 height 35
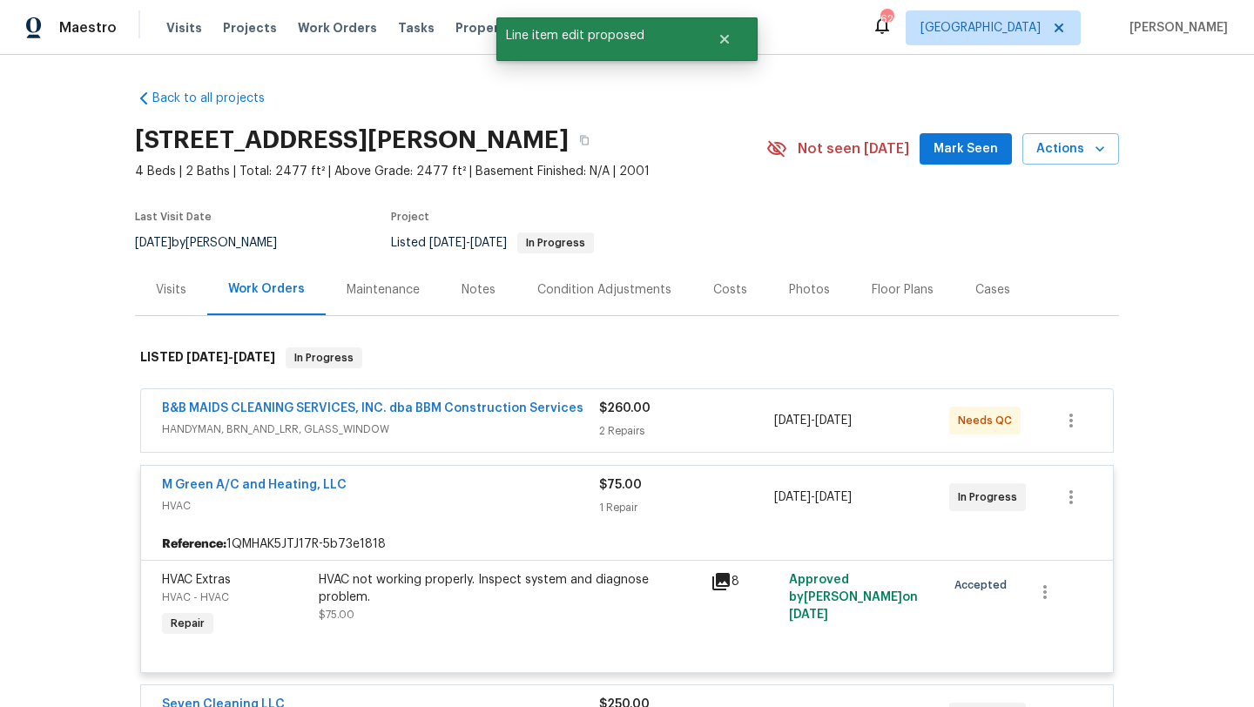
scroll to position [0, 0]
click at [323, 487] on link "M Green A/C and Heating, LLC" at bounding box center [254, 485] width 185 height 12
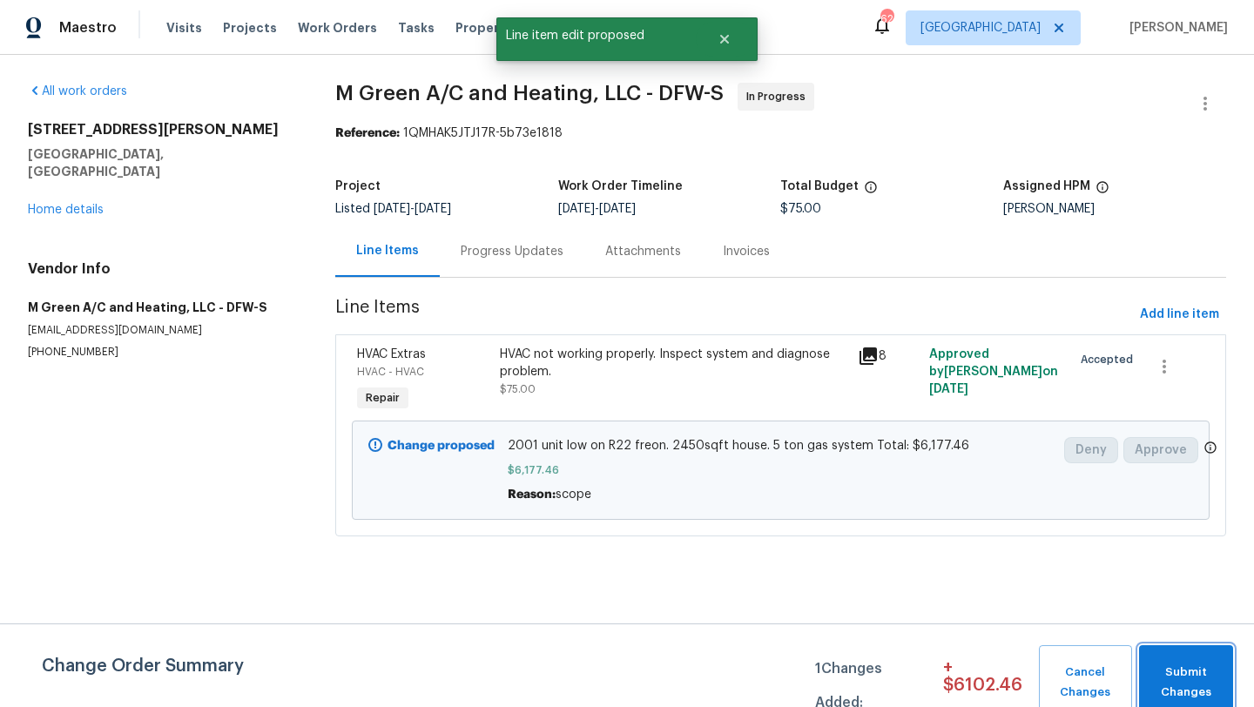
click at [1186, 665] on span "Submit Changes" at bounding box center [1186, 683] width 77 height 40
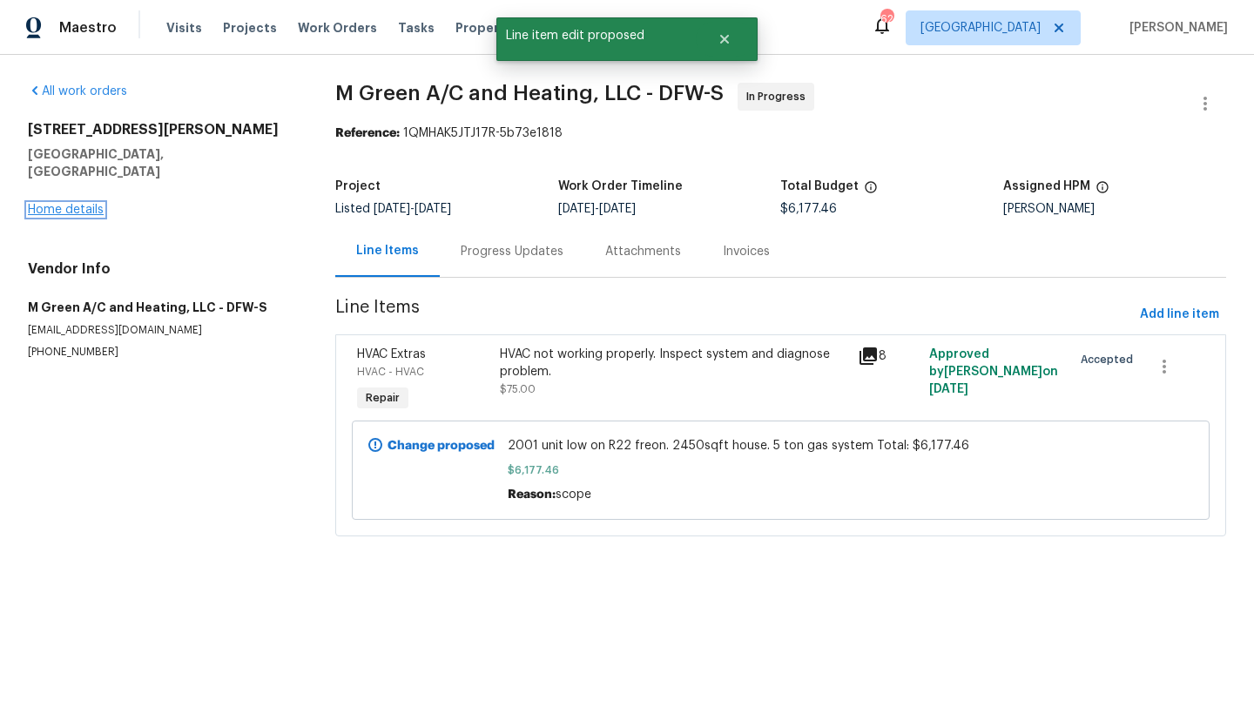
click at [84, 204] on link "Home details" at bounding box center [66, 210] width 76 height 12
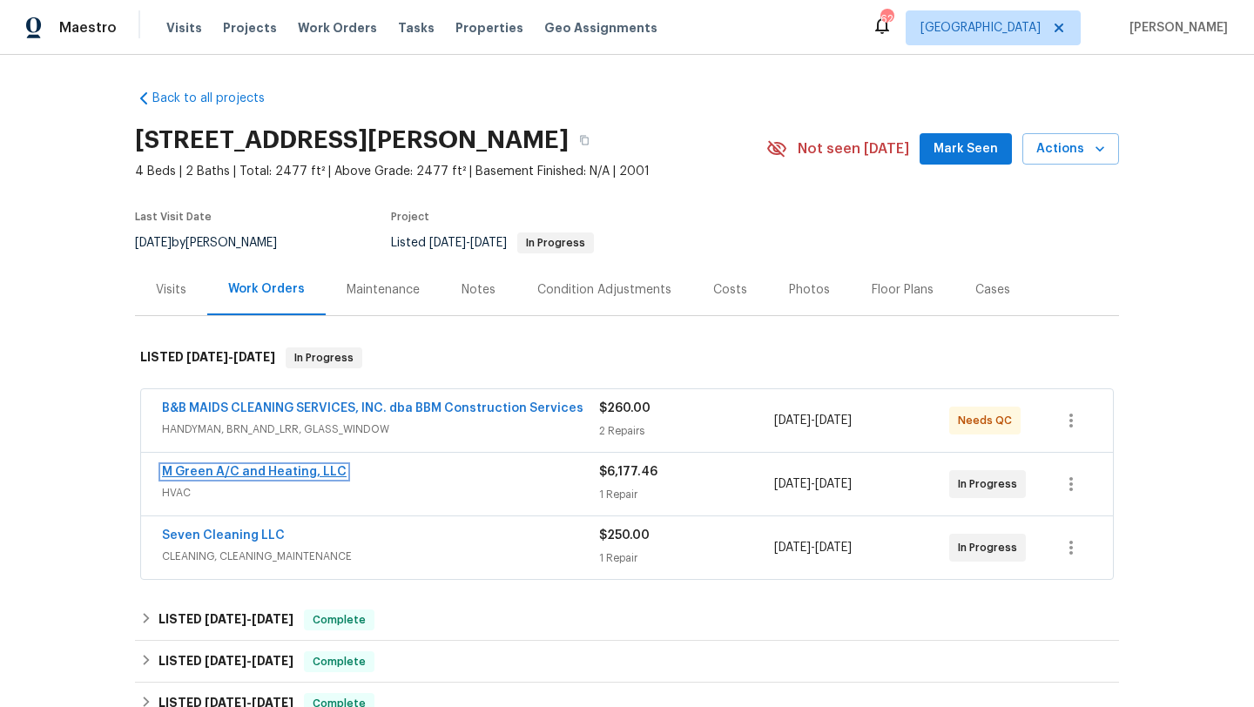
click at [229, 469] on link "M Green A/C and Heating, LLC" at bounding box center [254, 472] width 185 height 12
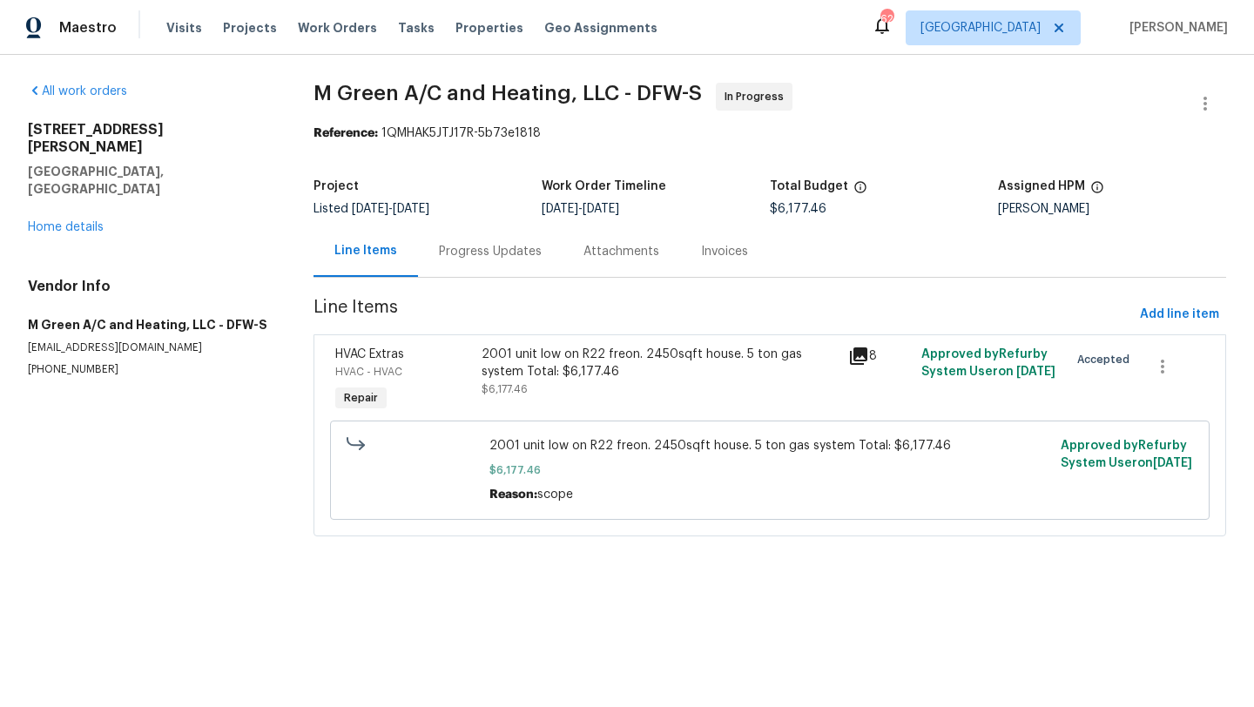
click at [511, 367] on div "2001 unit low on R22 freon. 2450sqft house. 5 ton gas system Total: $6,177.46" at bounding box center [660, 363] width 356 height 35
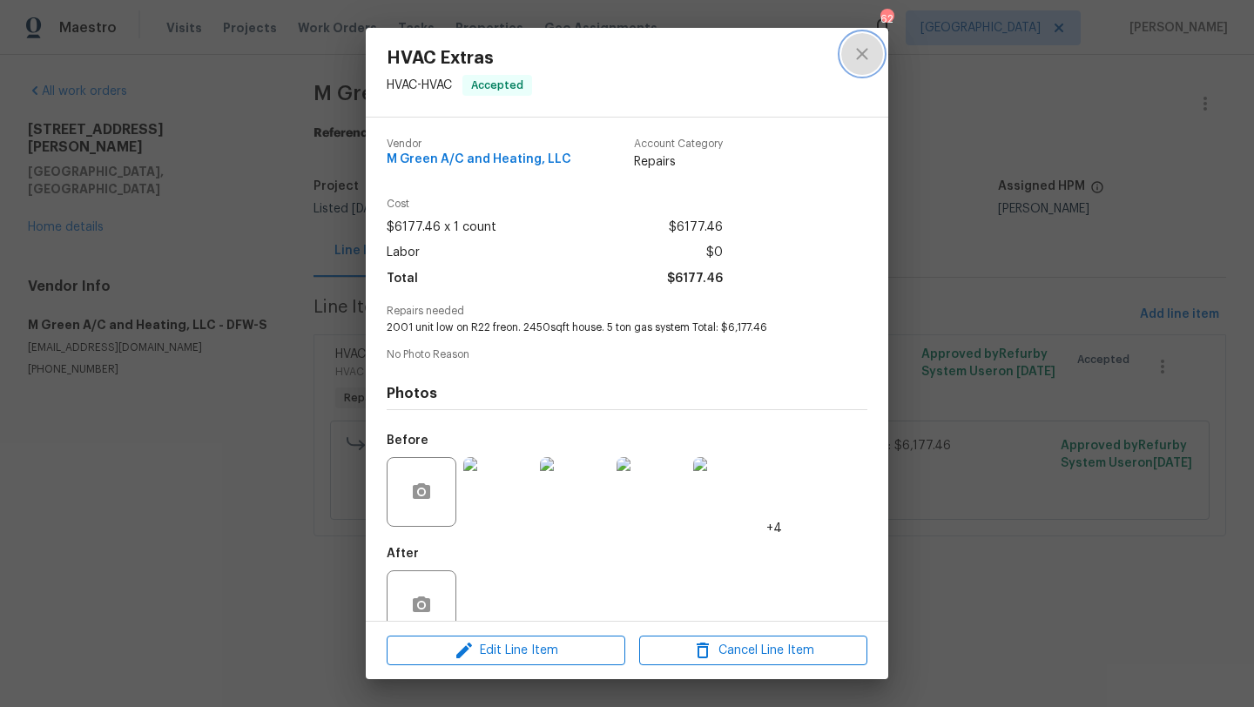
click at [861, 54] on icon "close" at bounding box center [861, 53] width 11 height 11
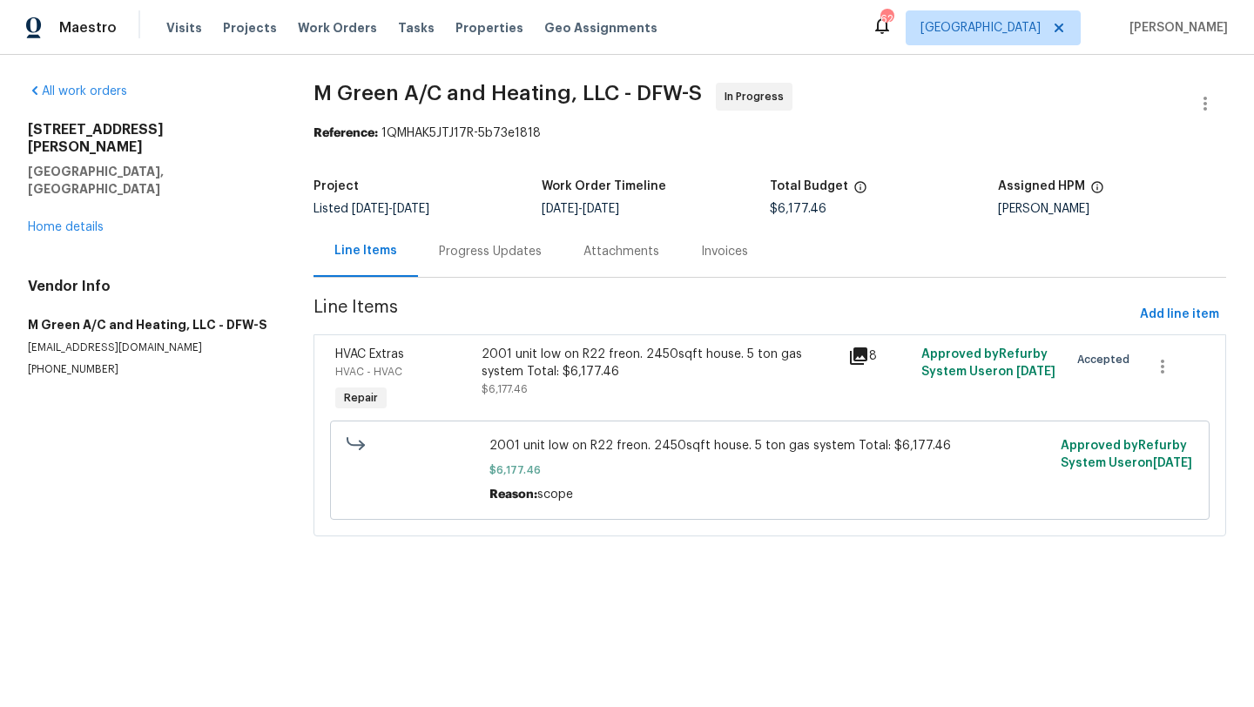
click at [453, 249] on div "Progress Updates" at bounding box center [490, 251] width 103 height 17
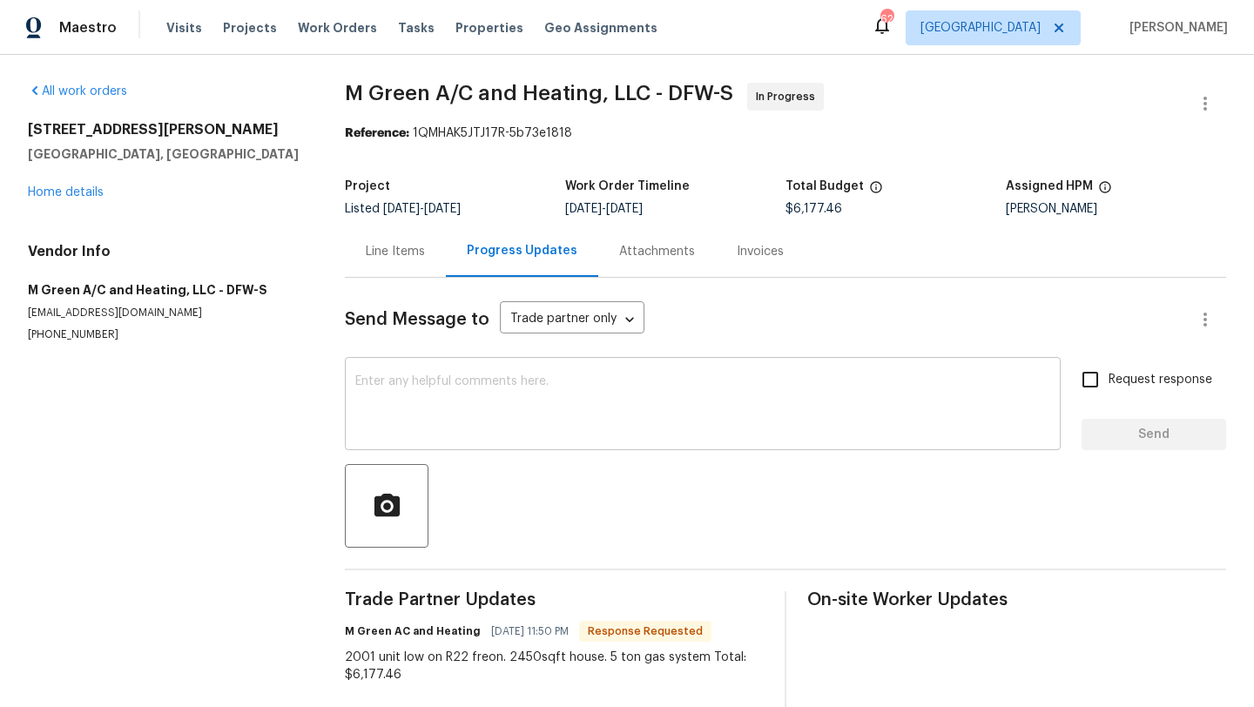
click at [432, 404] on textarea at bounding box center [702, 405] width 695 height 61
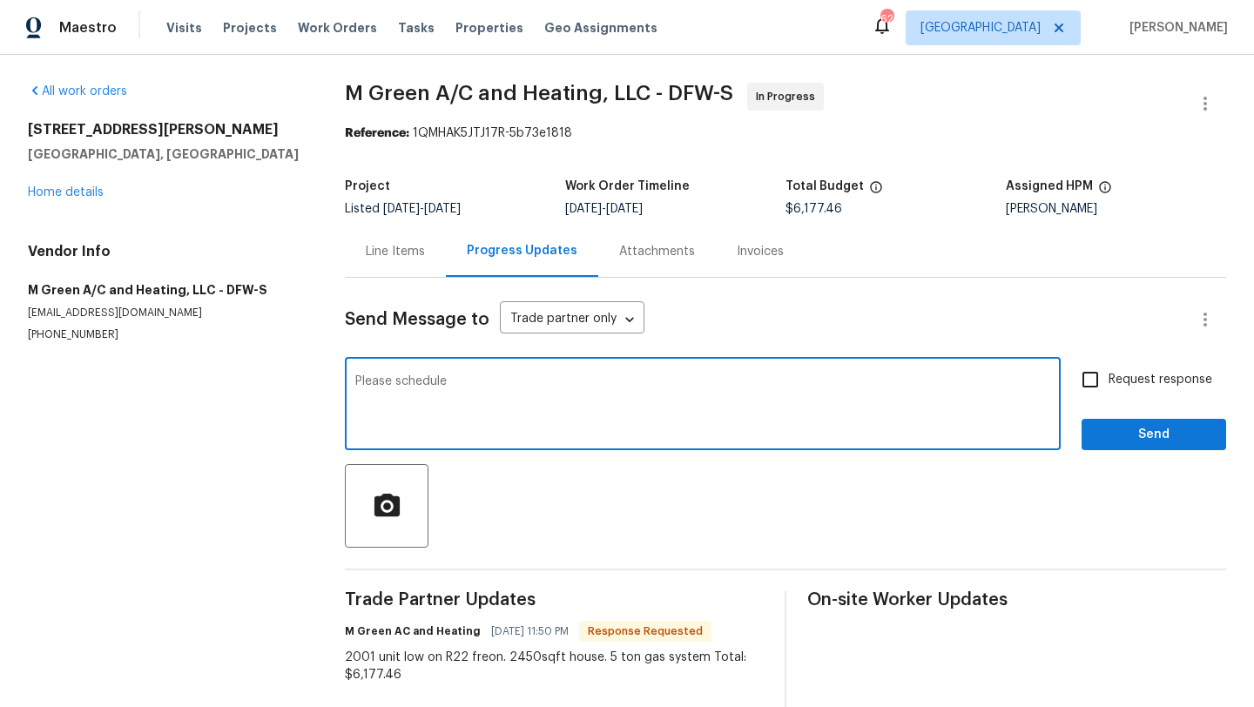
type textarea "Please schedule"
click at [1090, 381] on input "Request response" at bounding box center [1090, 379] width 37 height 37
checkbox input "true"
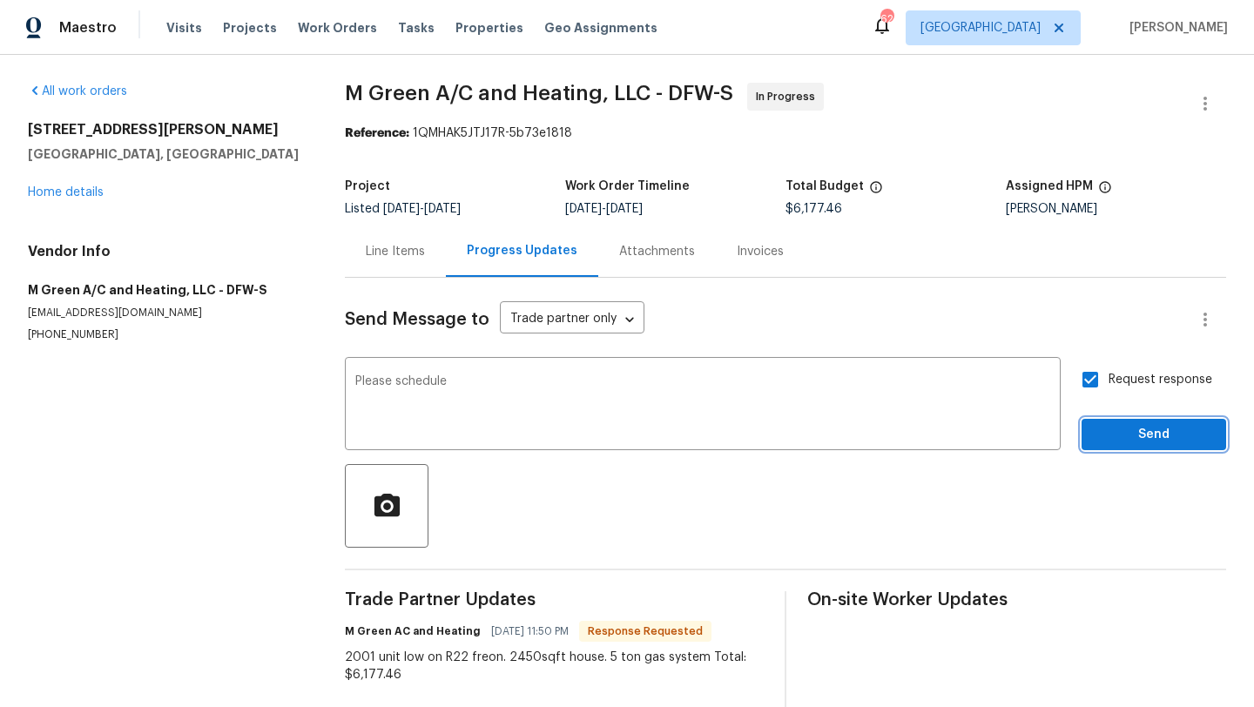
click at [1119, 442] on span "Send" at bounding box center [1154, 435] width 117 height 22
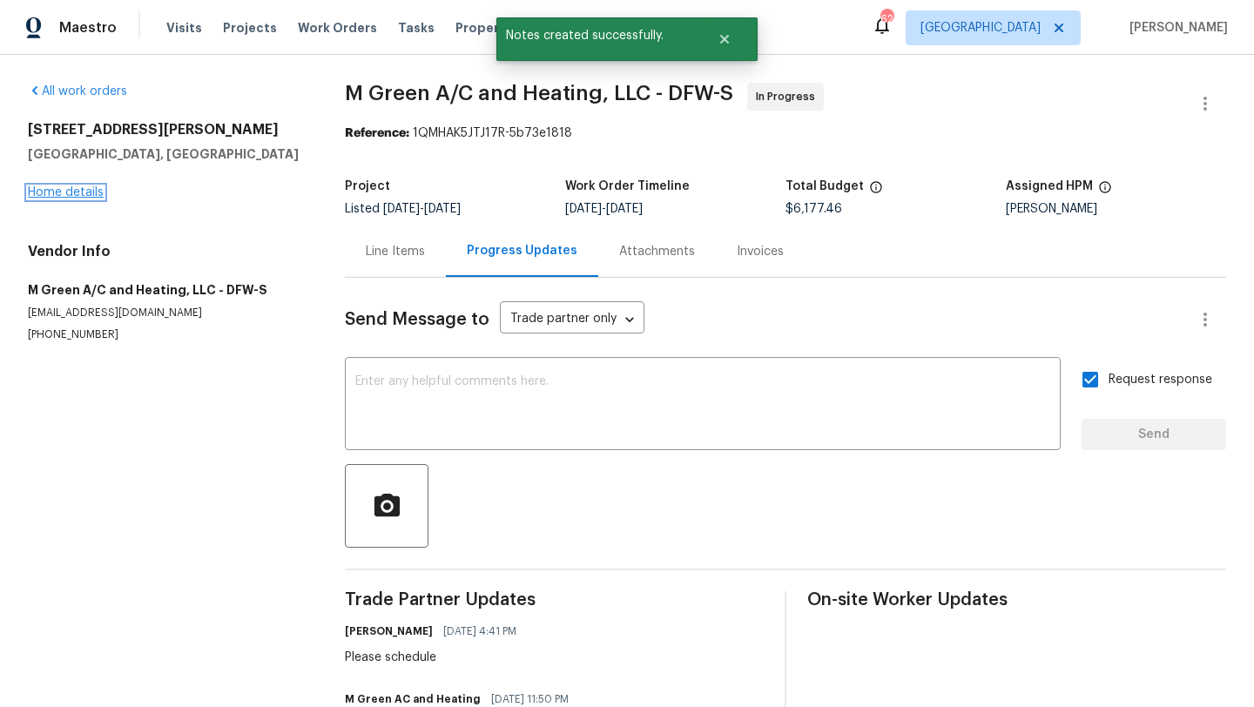
click at [80, 194] on link "Home details" at bounding box center [66, 192] width 76 height 12
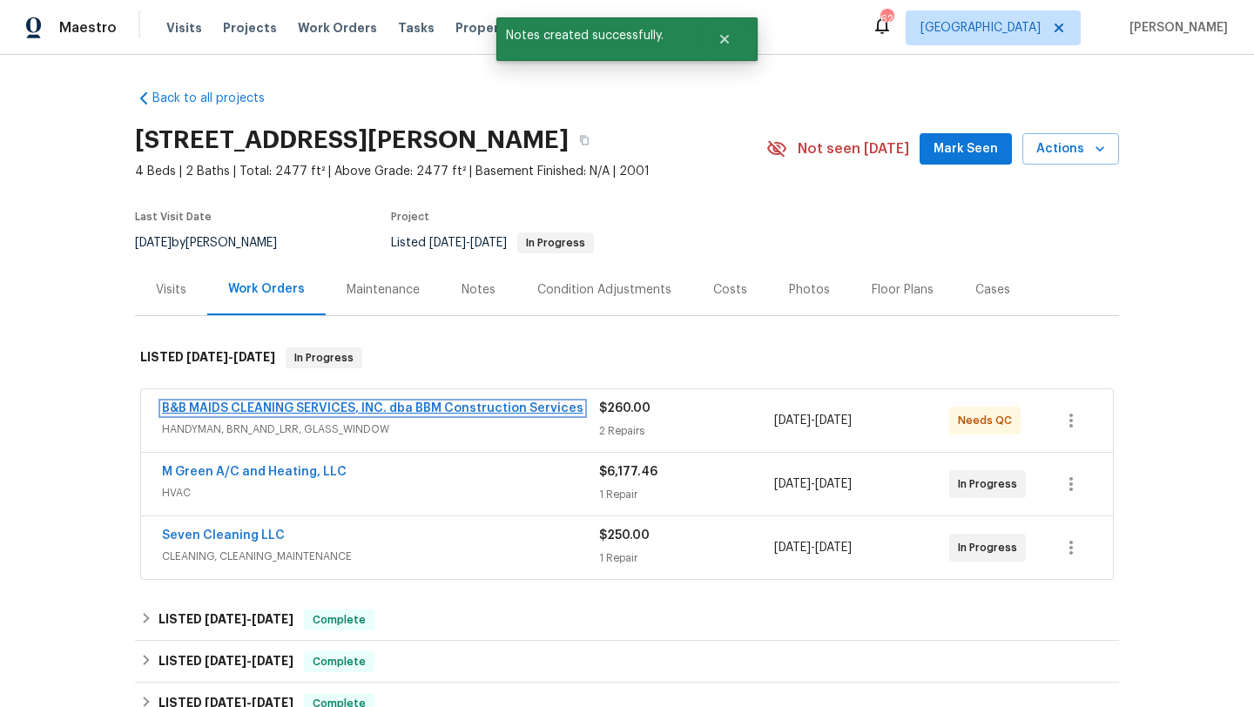
click at [421, 404] on link "B&B MAIDS CLEANING SERVICES, INC. dba BBM Construction Services" at bounding box center [373, 408] width 422 height 12
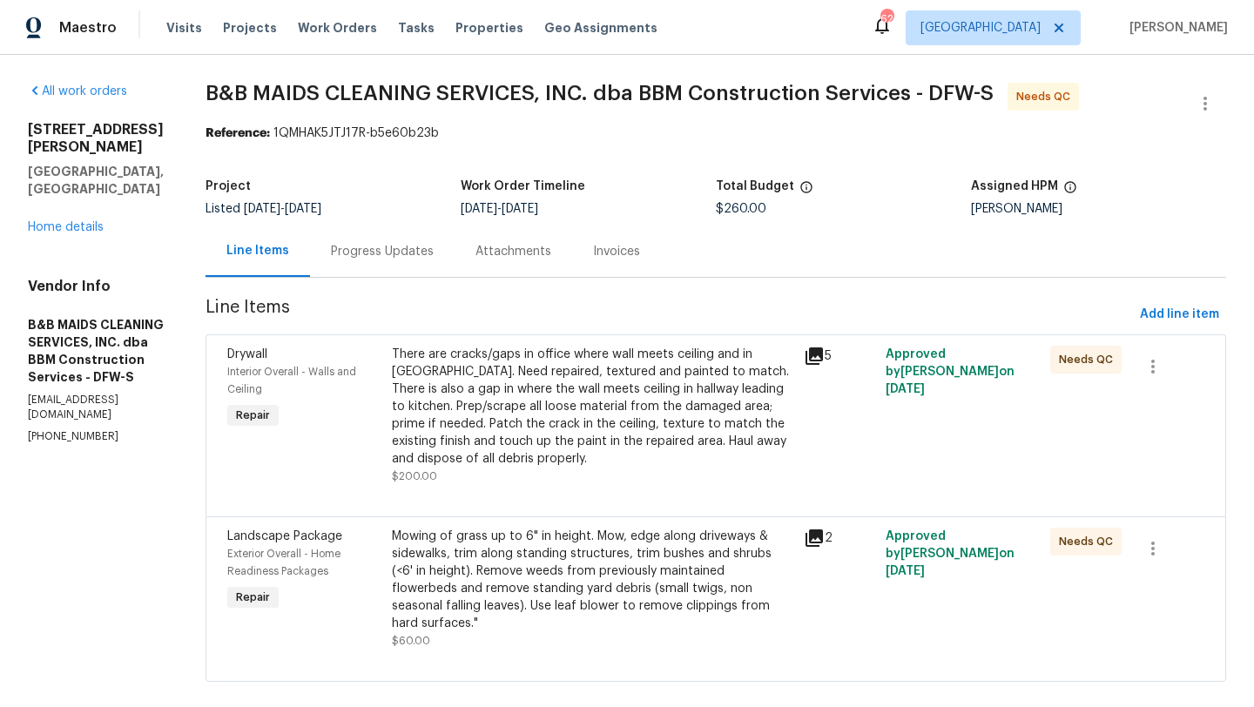
click at [701, 387] on div "There are cracks/gaps in office where wall meets ceiling and in wall corners. N…" at bounding box center [592, 407] width 401 height 122
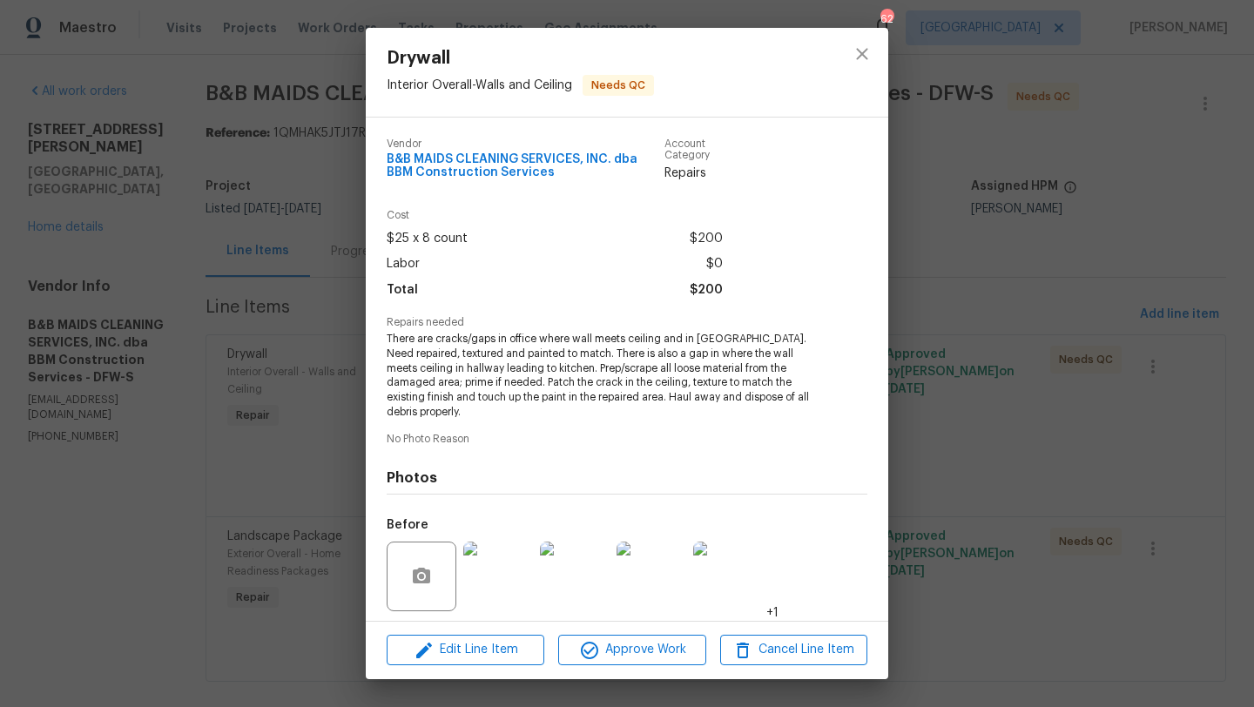
scroll to position [121, 0]
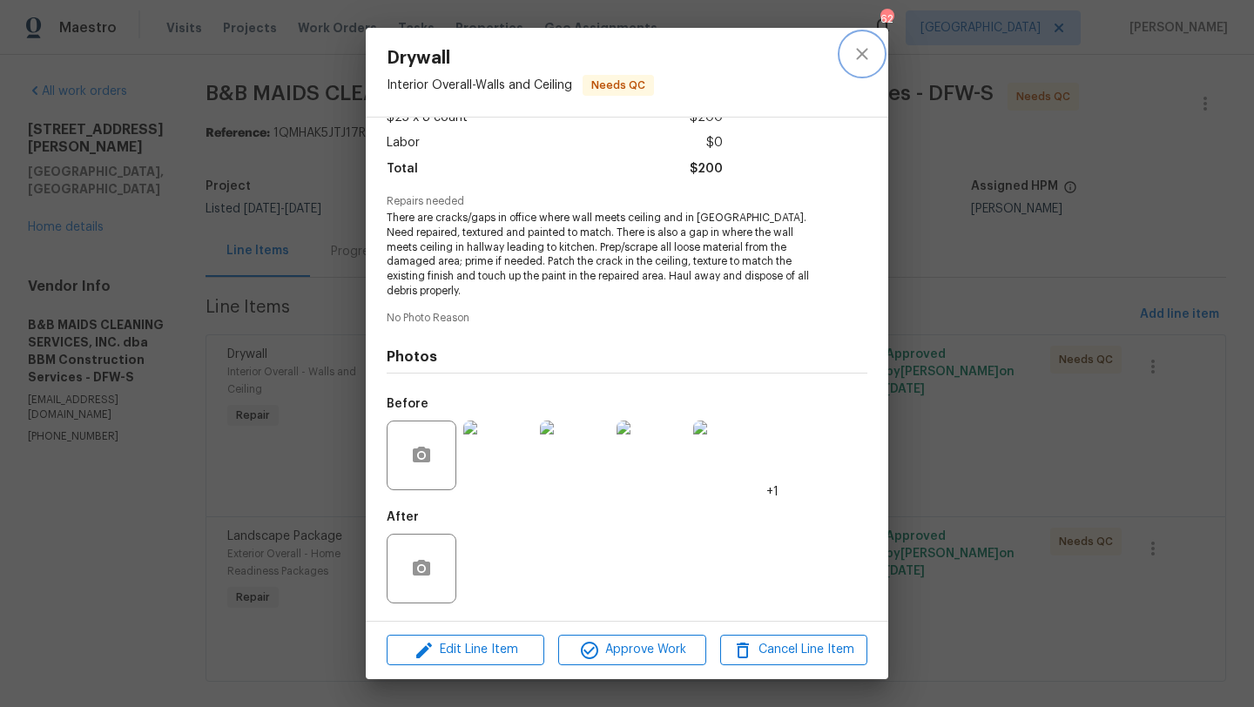
click at [867, 51] on icon "close" at bounding box center [862, 54] width 21 height 21
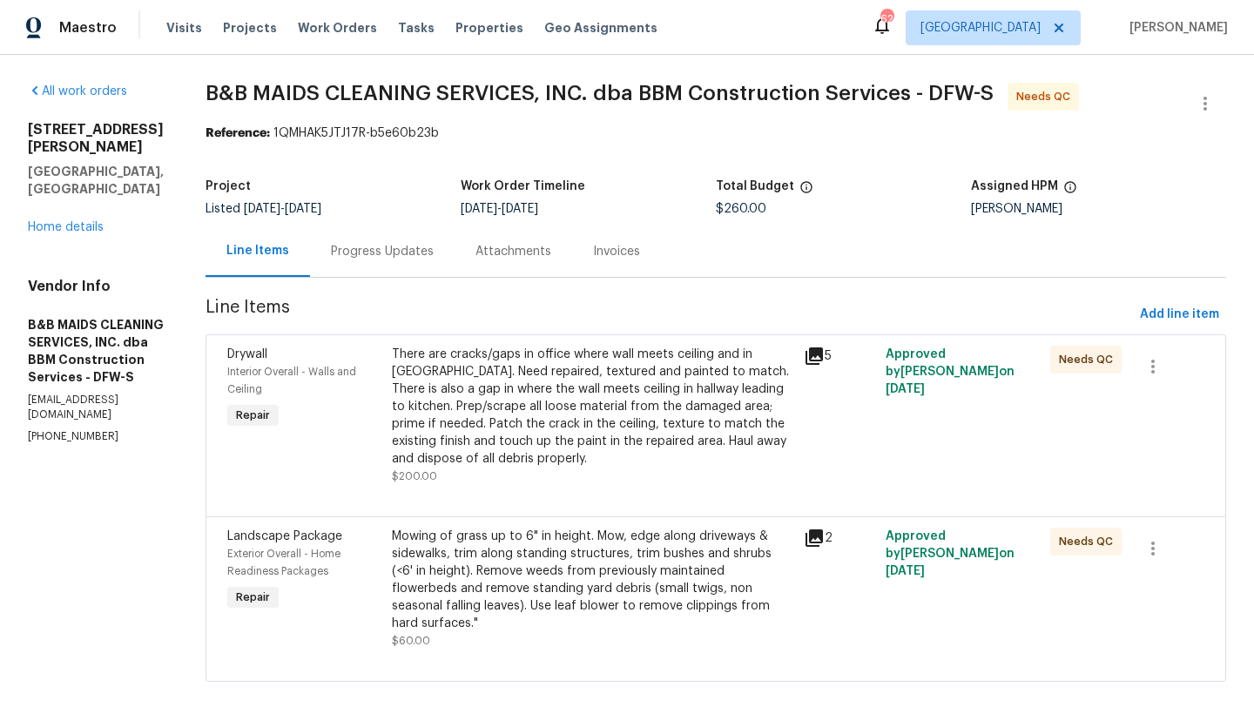
click at [695, 537] on div "Mowing of grass up to 6" in height. Mow, edge along driveways & sidewalks, trim…" at bounding box center [592, 580] width 401 height 105
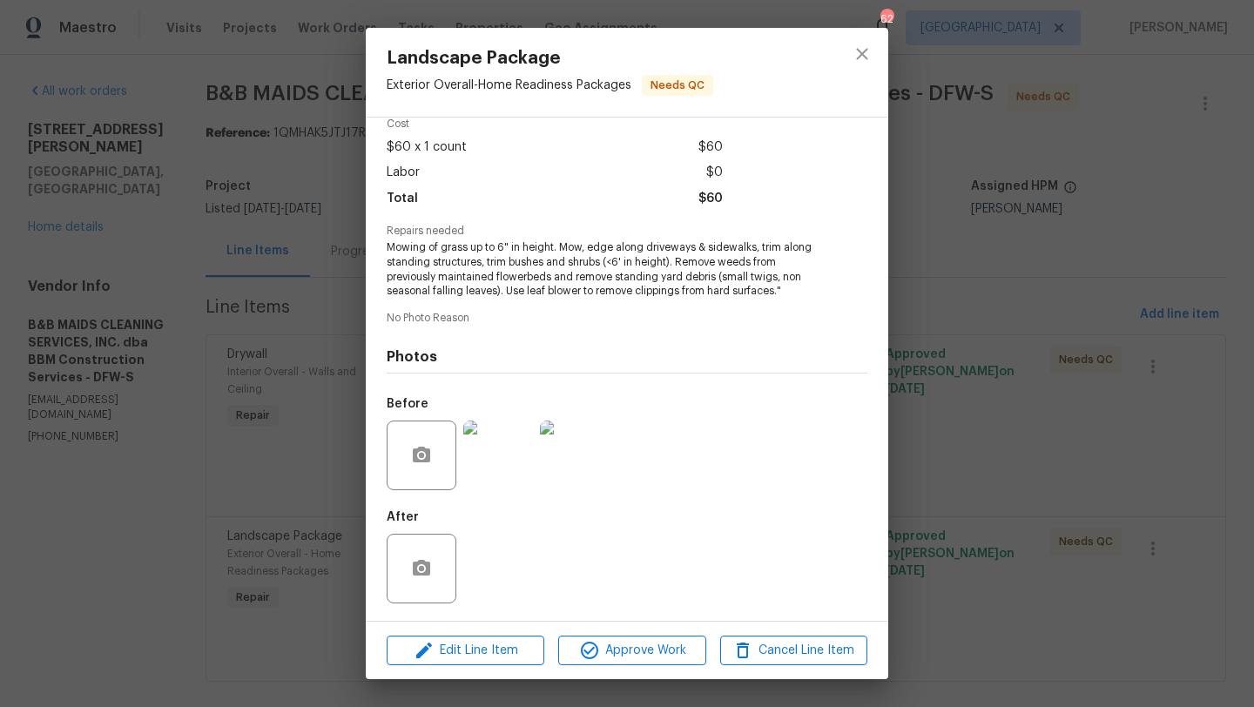
scroll to position [0, 0]
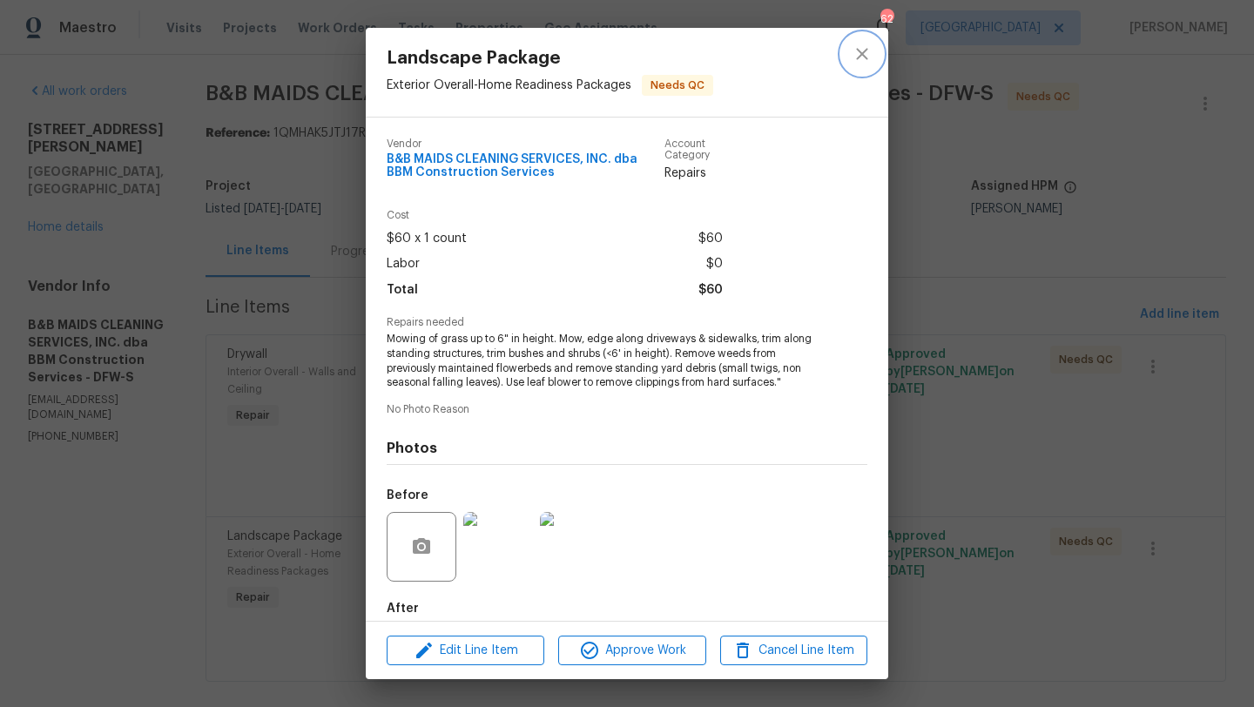
click at [855, 55] on icon "close" at bounding box center [862, 54] width 21 height 21
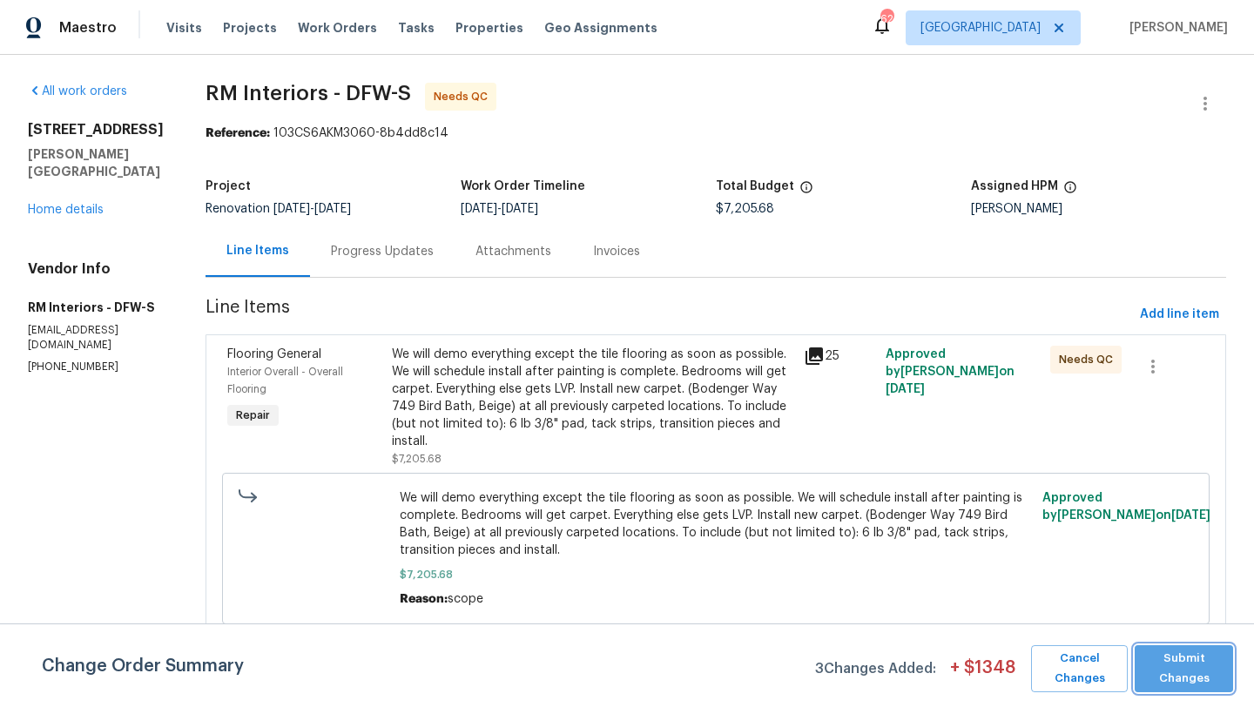
click at [1181, 670] on span "Submit Changes" at bounding box center [1184, 669] width 81 height 40
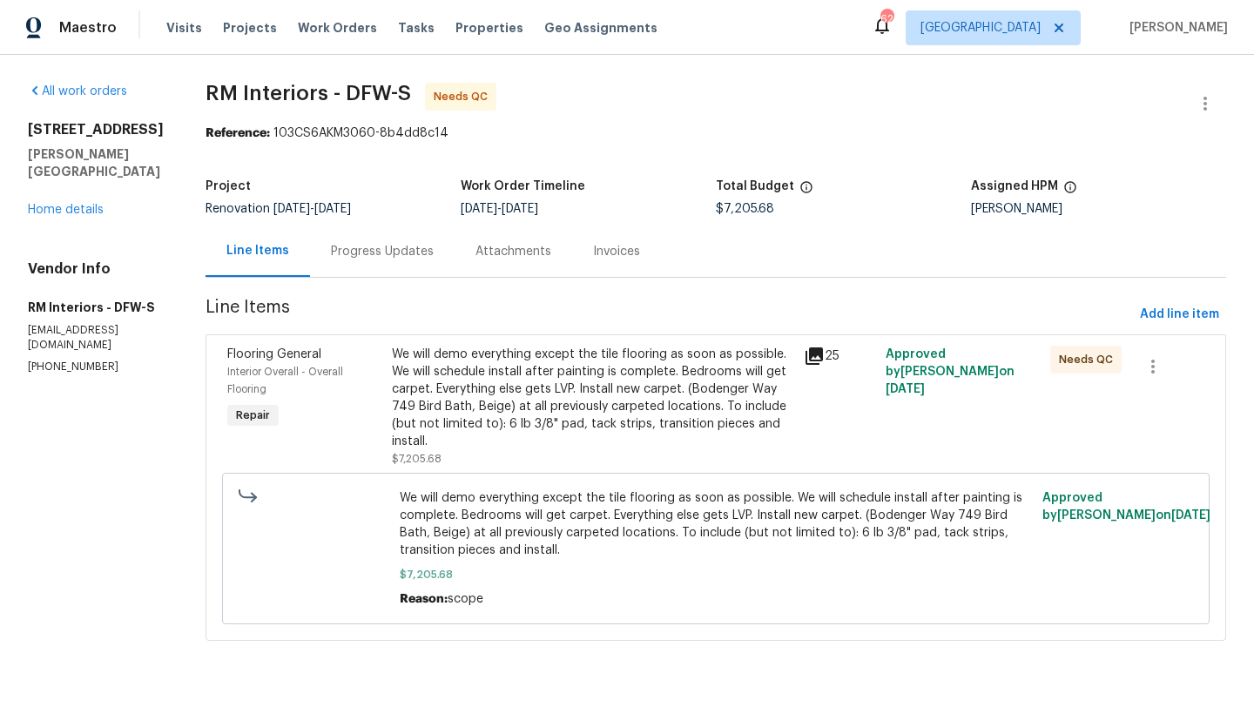
click at [604, 393] on div "We will demo everything except the tile flooring as soon as possible. We will s…" at bounding box center [592, 398] width 401 height 105
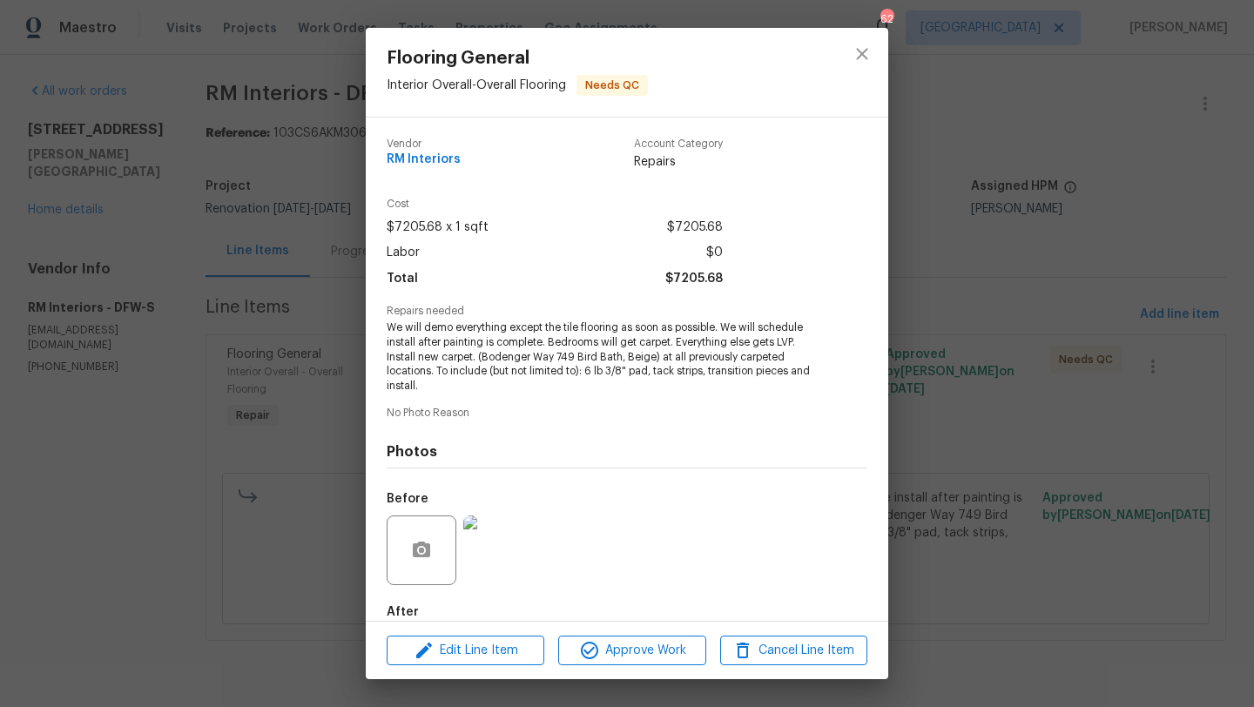
scroll to position [95, 0]
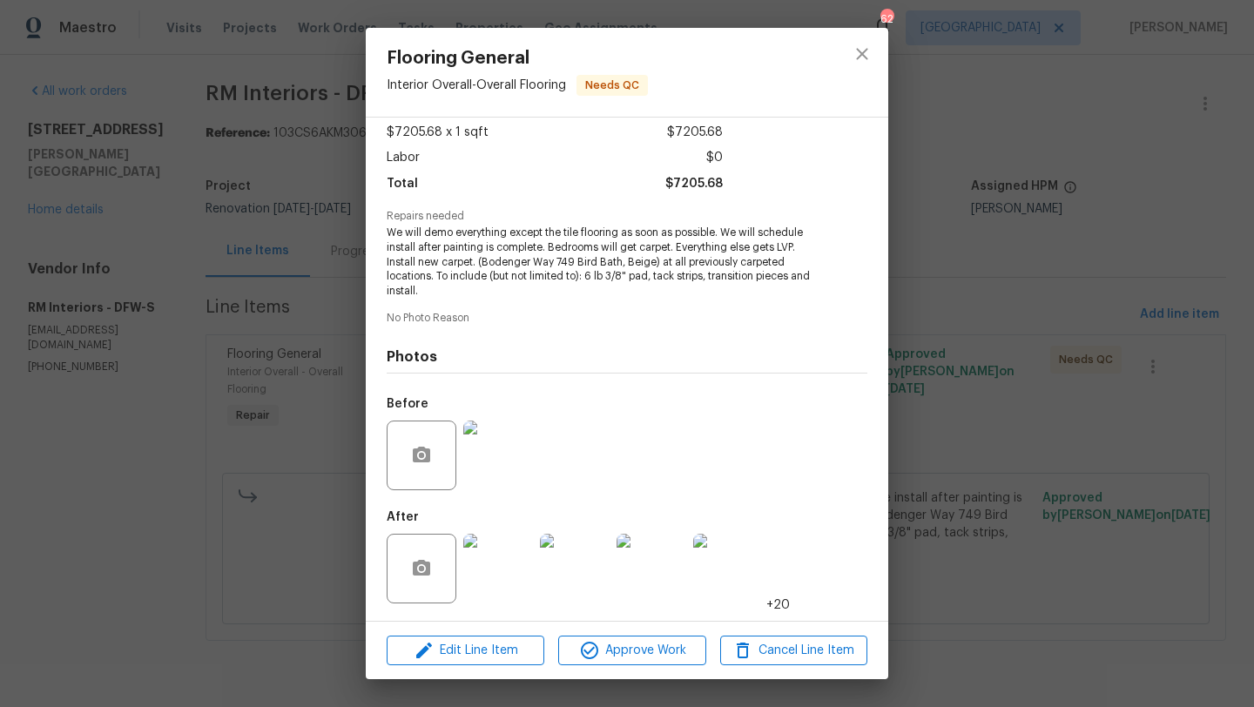
click at [487, 570] on img at bounding box center [498, 569] width 70 height 70
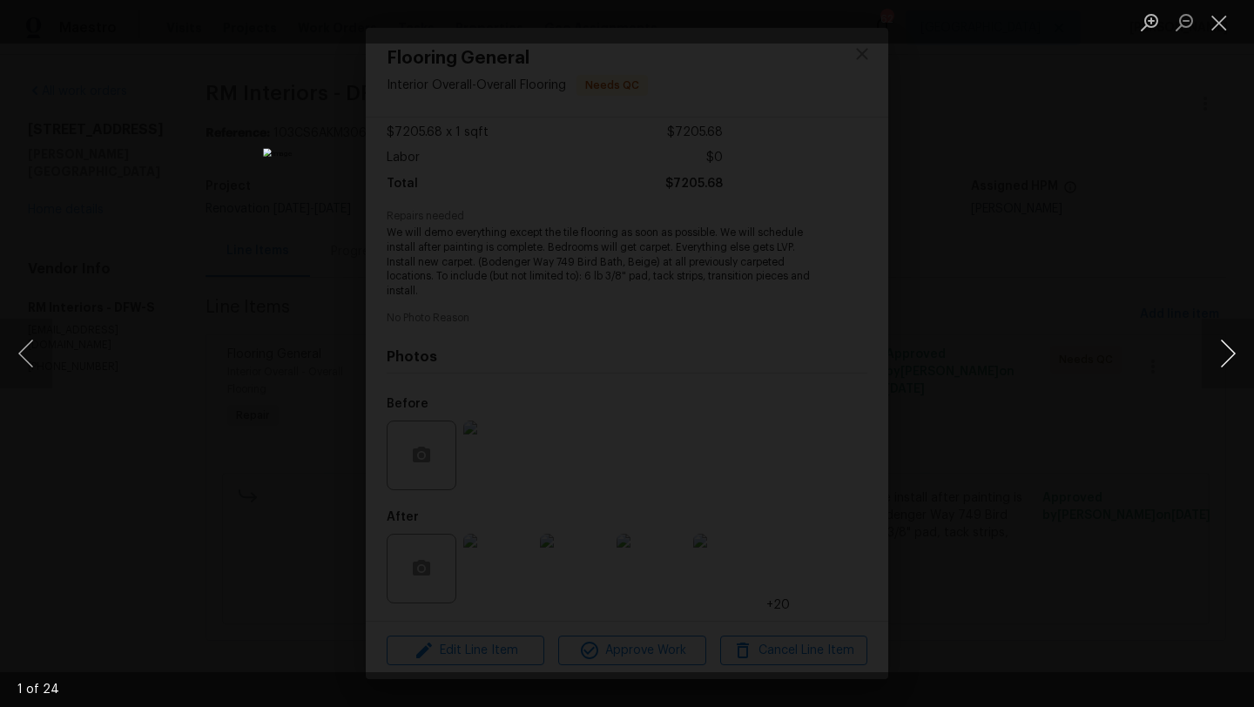
click at [1223, 356] on button "Next image" at bounding box center [1228, 354] width 52 height 70
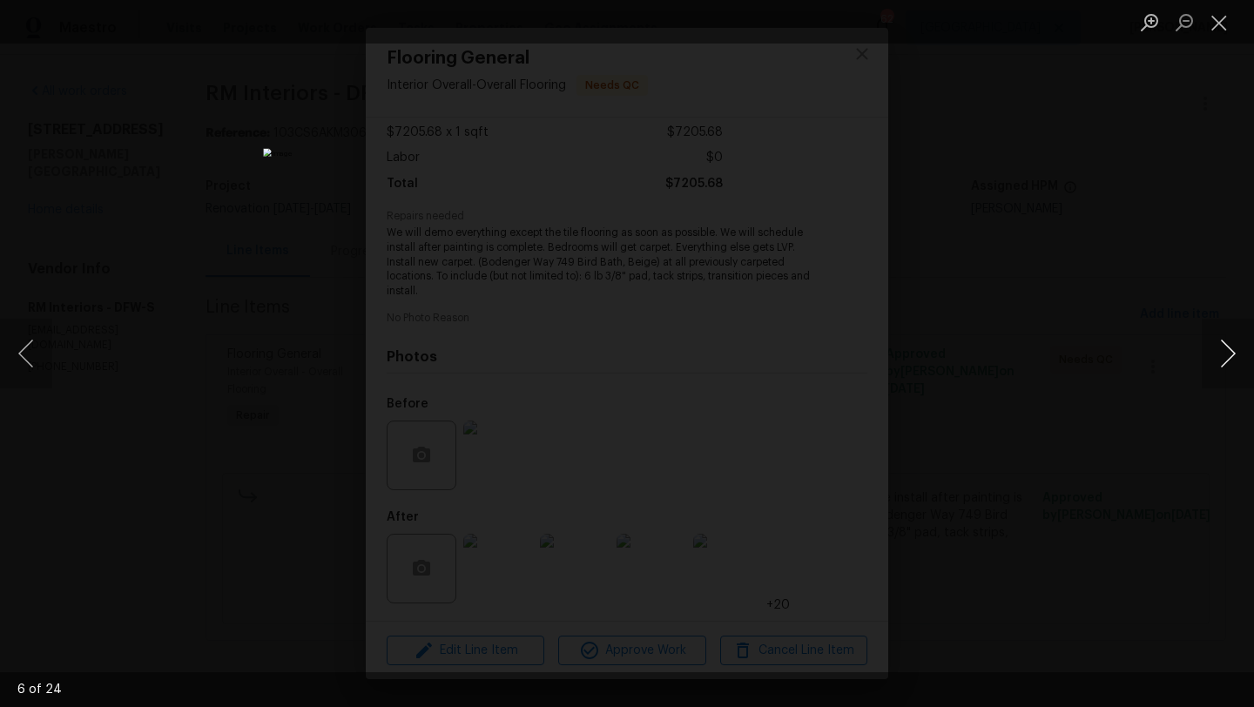
click at [1223, 356] on button "Next image" at bounding box center [1228, 354] width 52 height 70
click at [1219, 18] on button "Close lightbox" at bounding box center [1219, 22] width 35 height 30
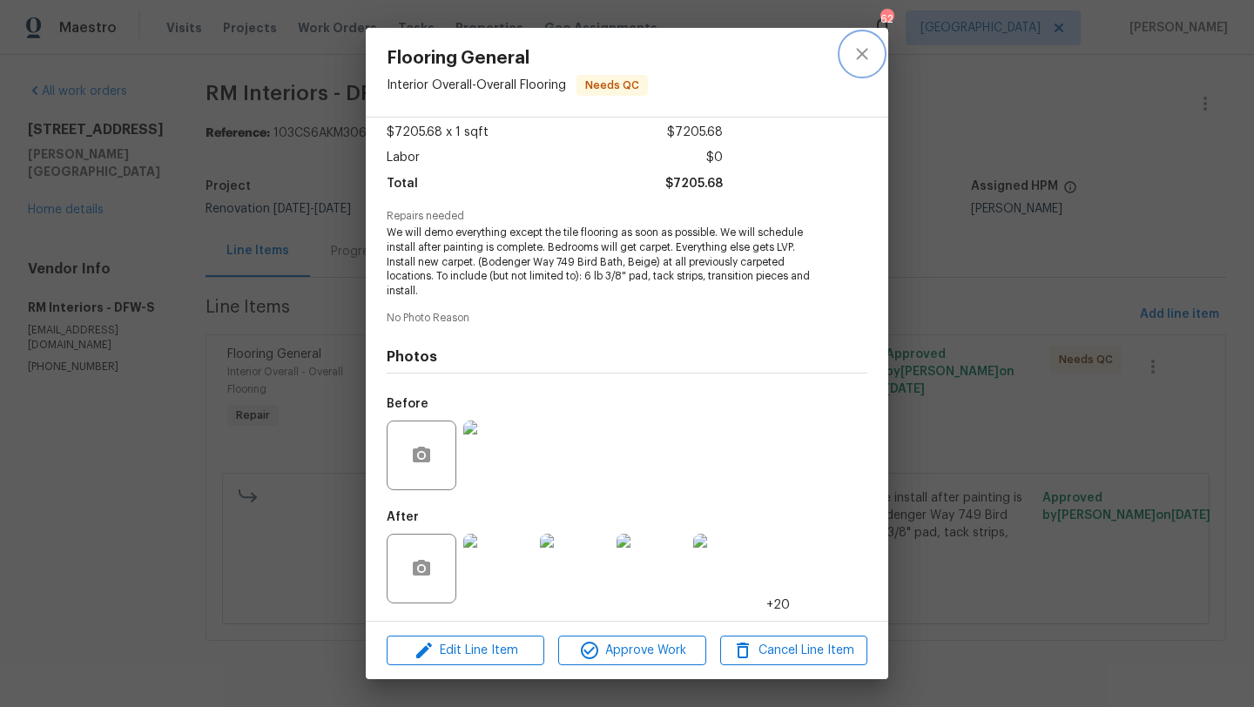
click at [860, 54] on icon "close" at bounding box center [862, 54] width 21 height 21
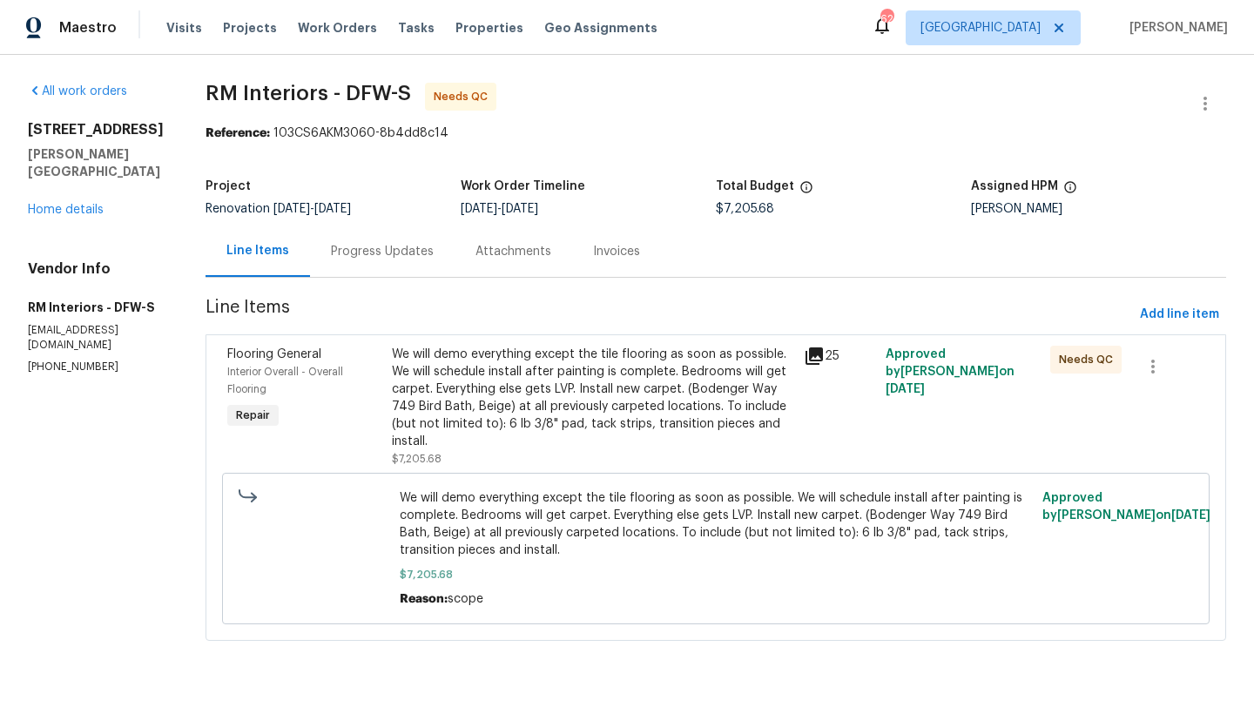
click at [545, 369] on div "We will demo everything except the tile flooring as soon as possible. We will s…" at bounding box center [592, 398] width 401 height 105
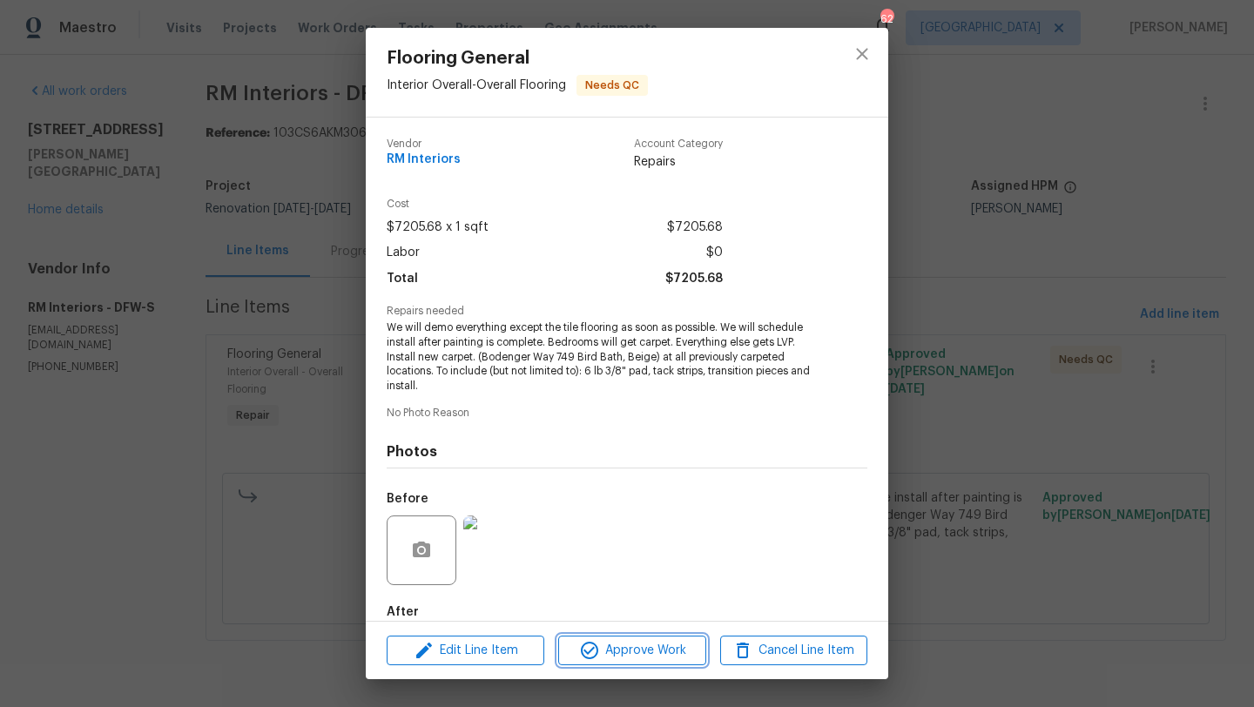
click at [620, 644] on span "Approve Work" at bounding box center [631, 651] width 137 height 22
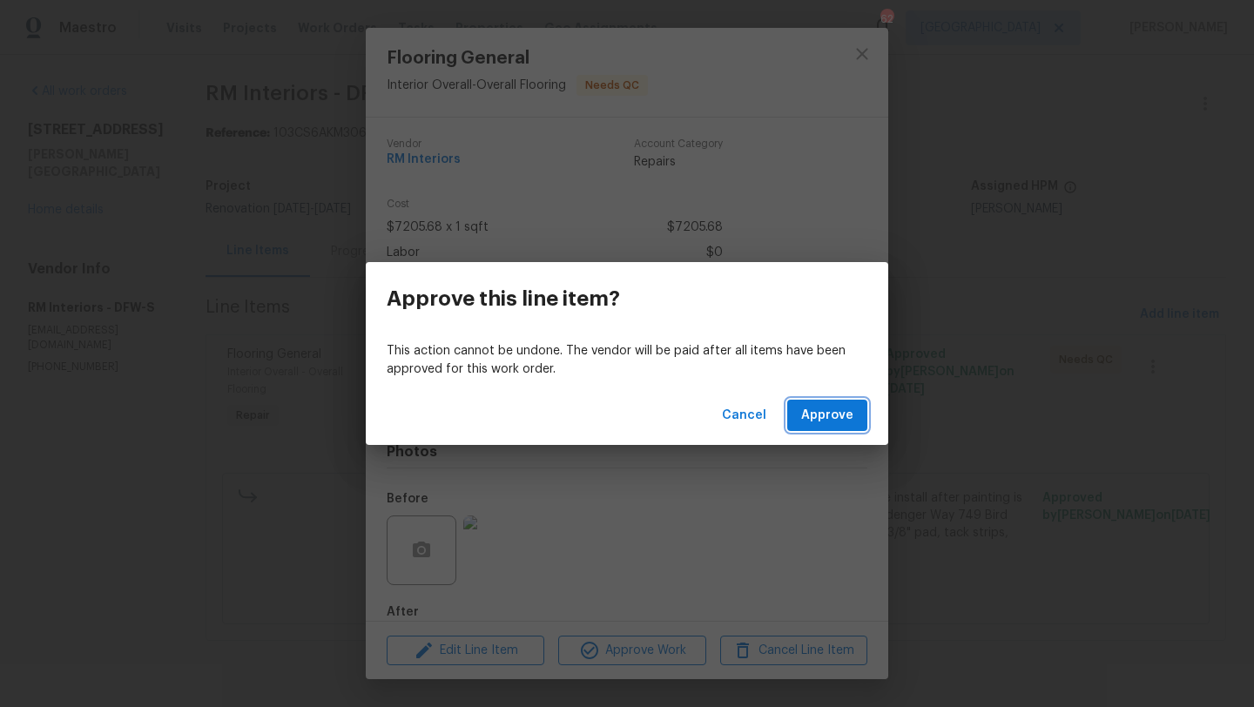
click at [823, 406] on span "Approve" at bounding box center [827, 416] width 52 height 22
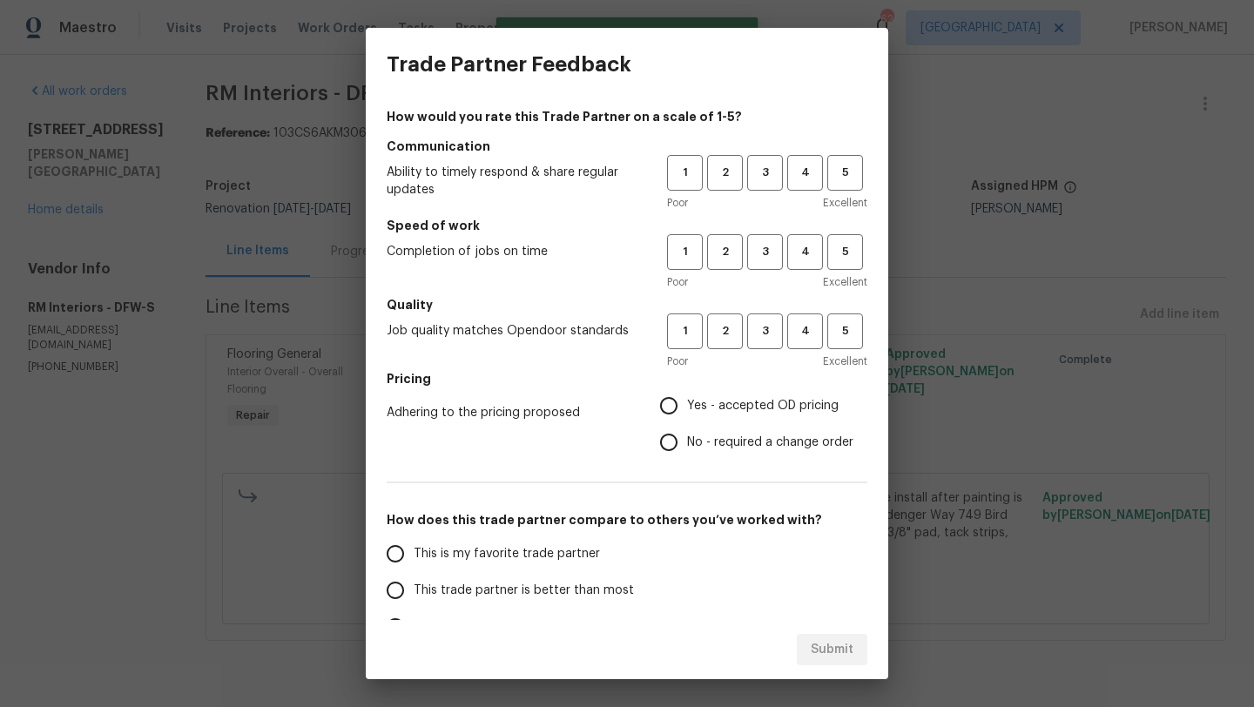
click at [95, 206] on div "Trade Partner Feedback How would you rate this Trade Partner on a scale of 1-5?…" at bounding box center [627, 353] width 1254 height 707
click at [78, 219] on div "Trade Partner Feedback How would you rate this Trade Partner on a scale of 1-5?…" at bounding box center [627, 353] width 1254 height 707
drag, startPoint x: 663, startPoint y: 479, endPoint x: 653, endPoint y: 459, distance: 22.2
click at [660, 471] on div "How would you rate this Trade Partner on a scale of 1-5? Communication Ability …" at bounding box center [627, 449] width 481 height 682
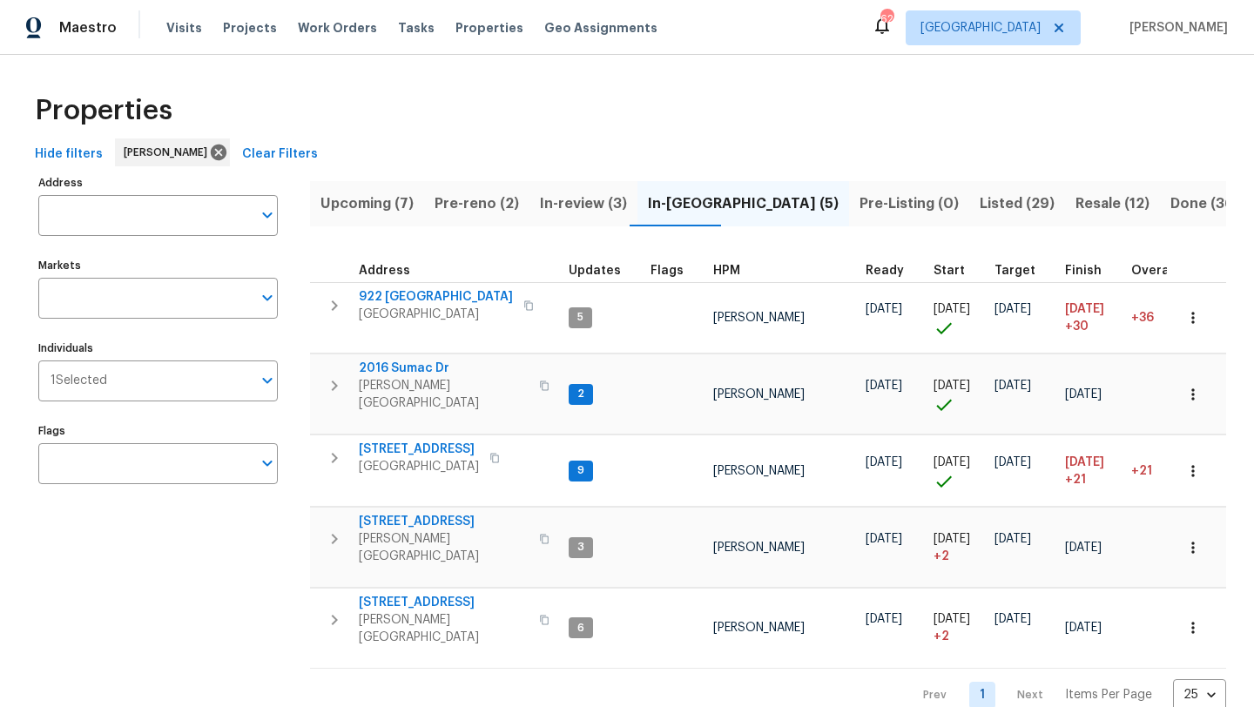
scroll to position [6, 0]
